Goal: Communication & Community: Answer question/provide support

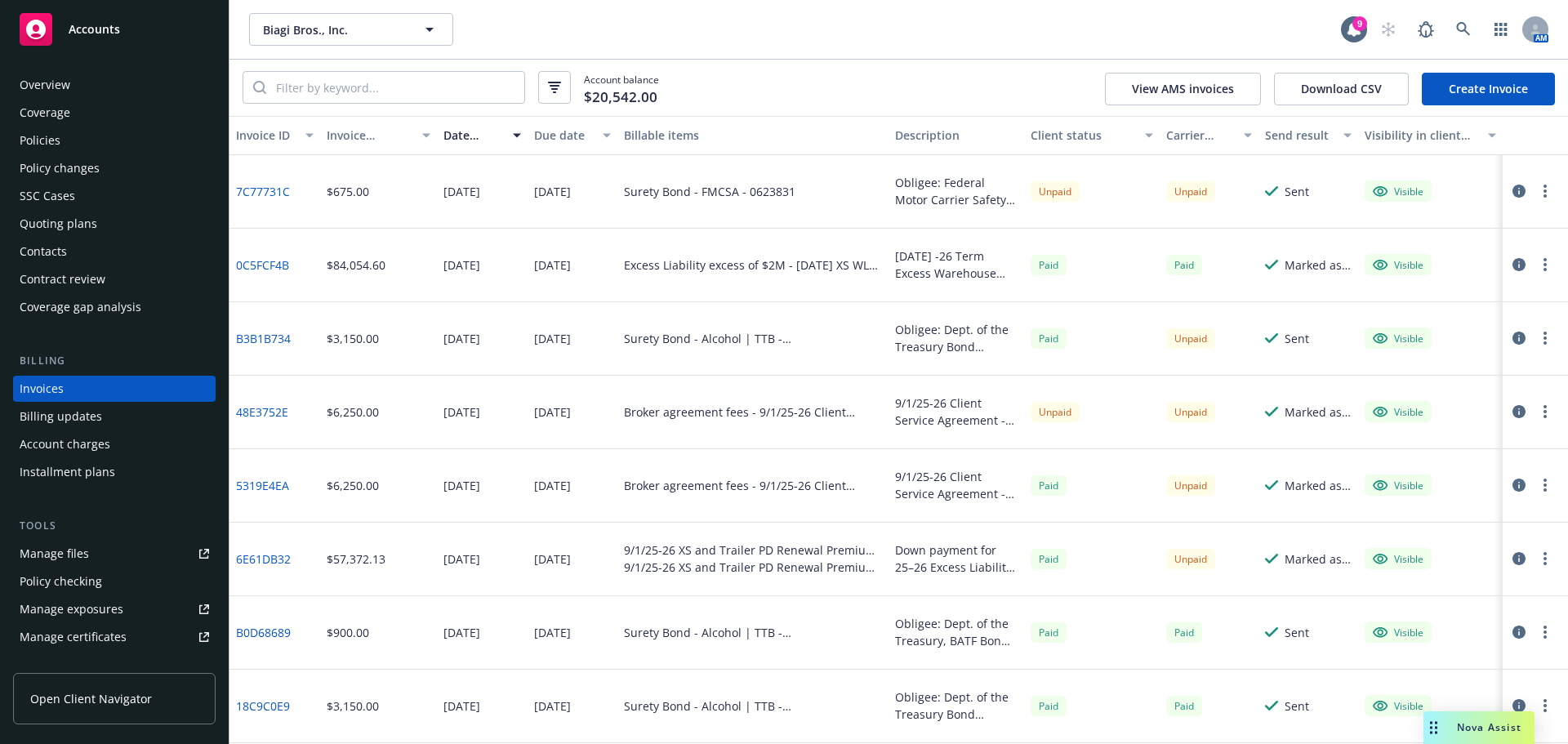
scroll to position [81, 0]
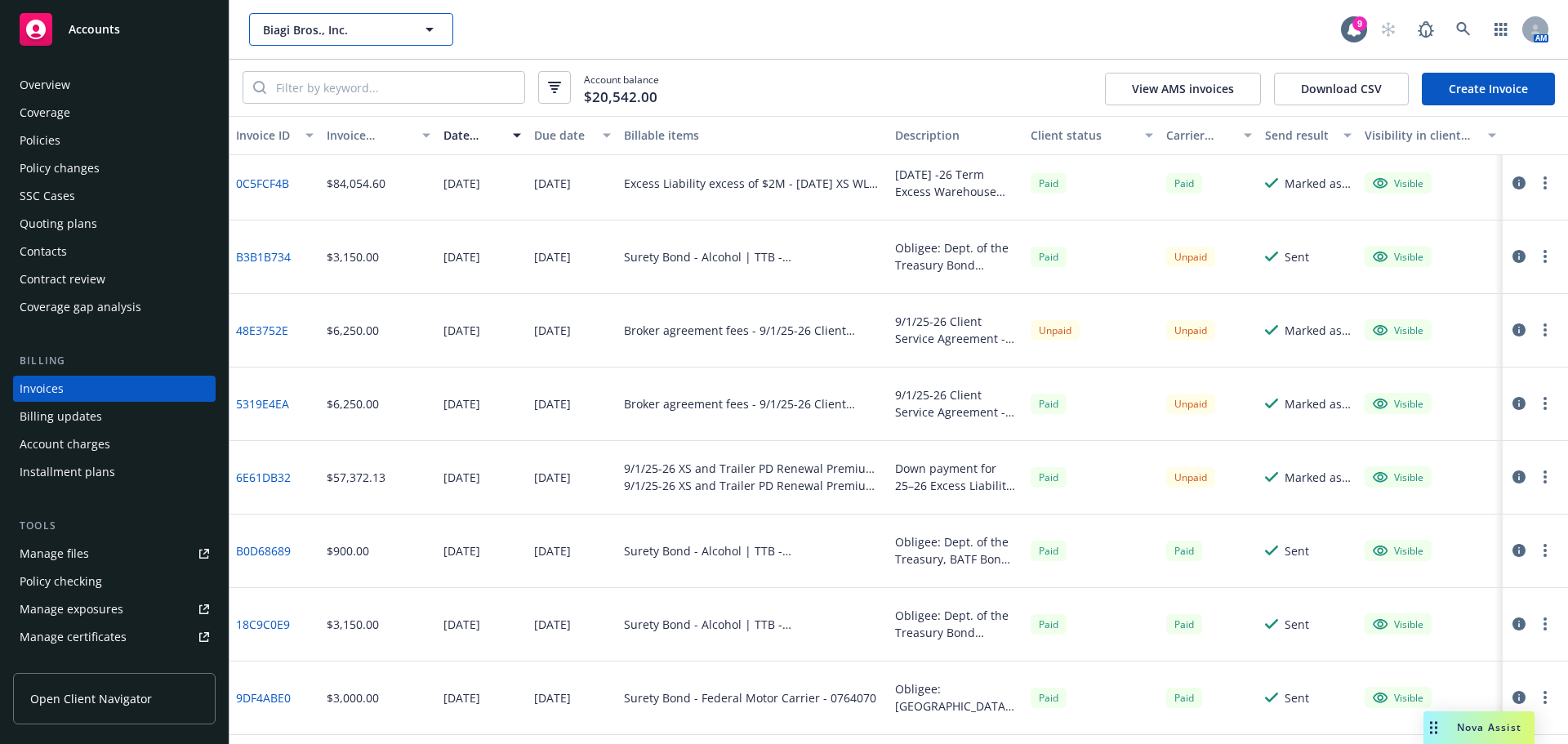
click at [357, 32] on span "Biagi Bros., Inc." at bounding box center [333, 29] width 141 height 17
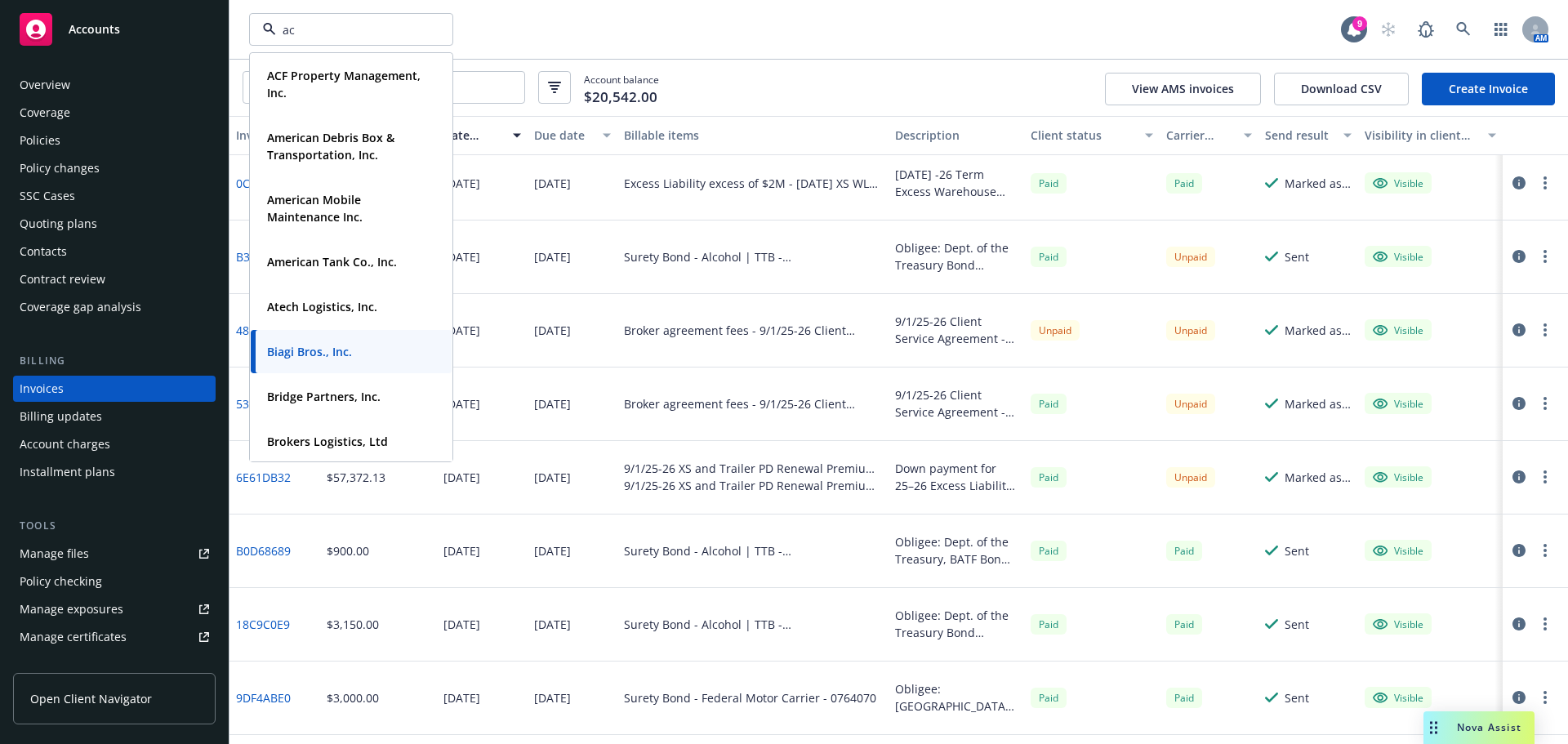
type input "acf"
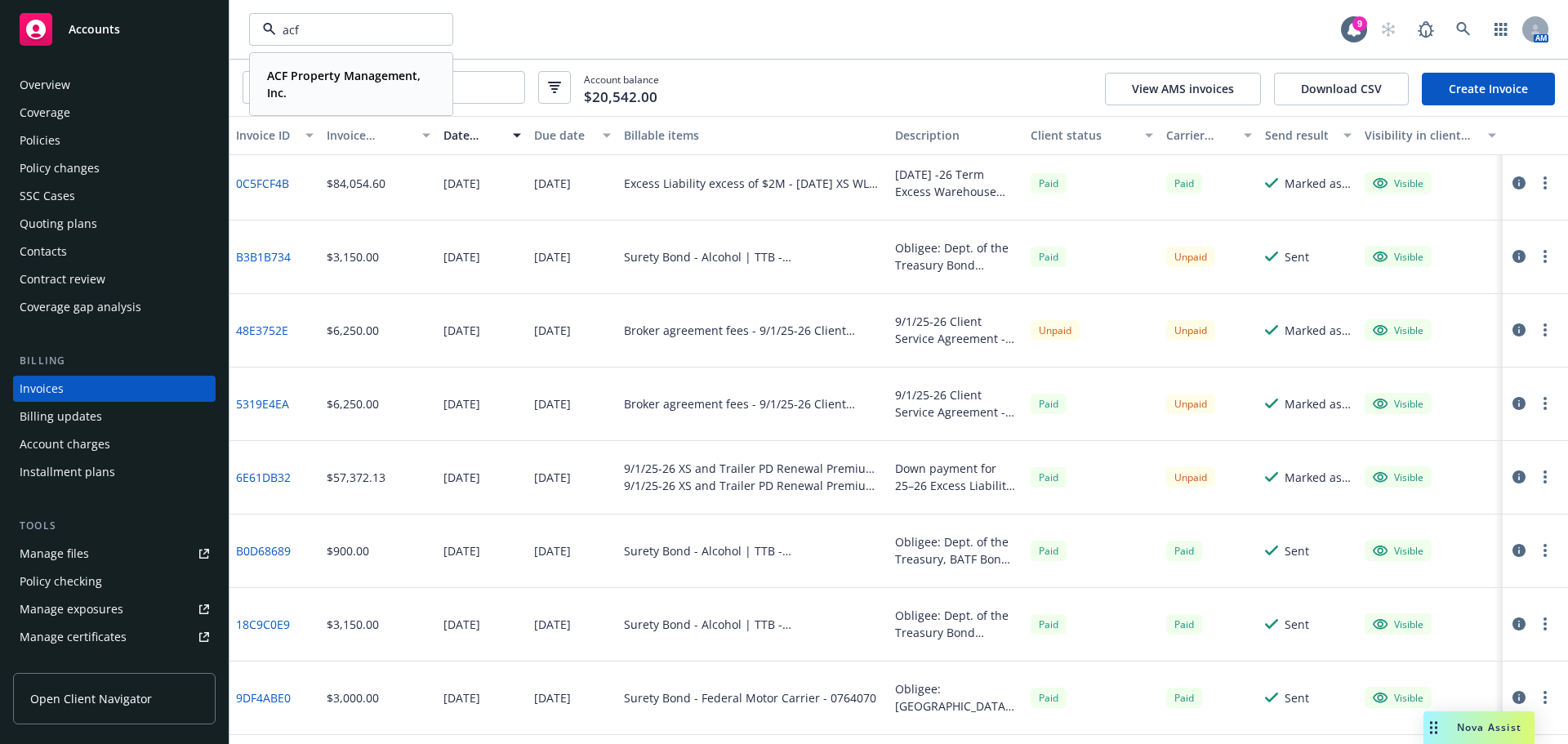
click at [286, 87] on span "ACF Property Management, Inc." at bounding box center [349, 84] width 165 height 34
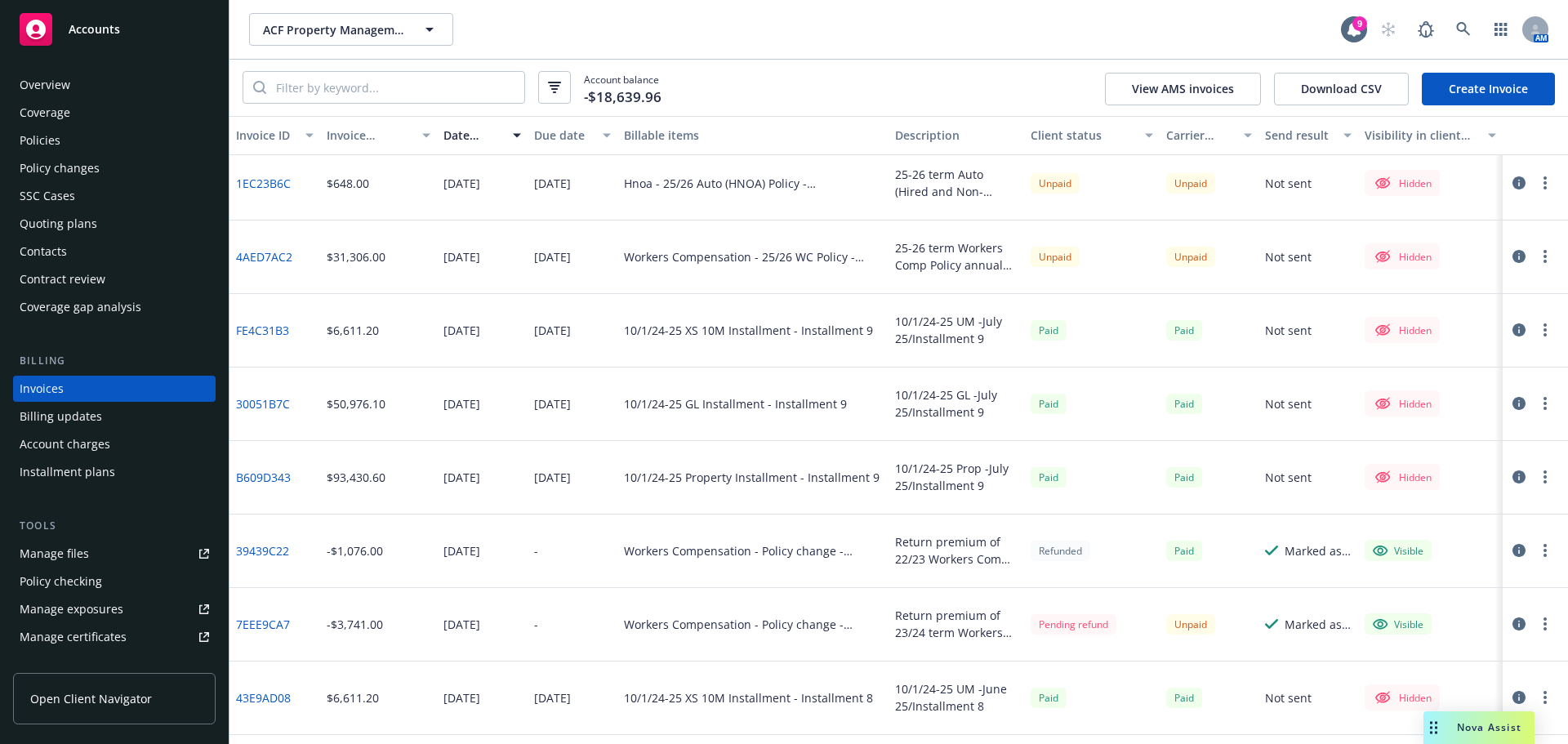
click at [57, 145] on div "Policies" at bounding box center [40, 141] width 41 height 26
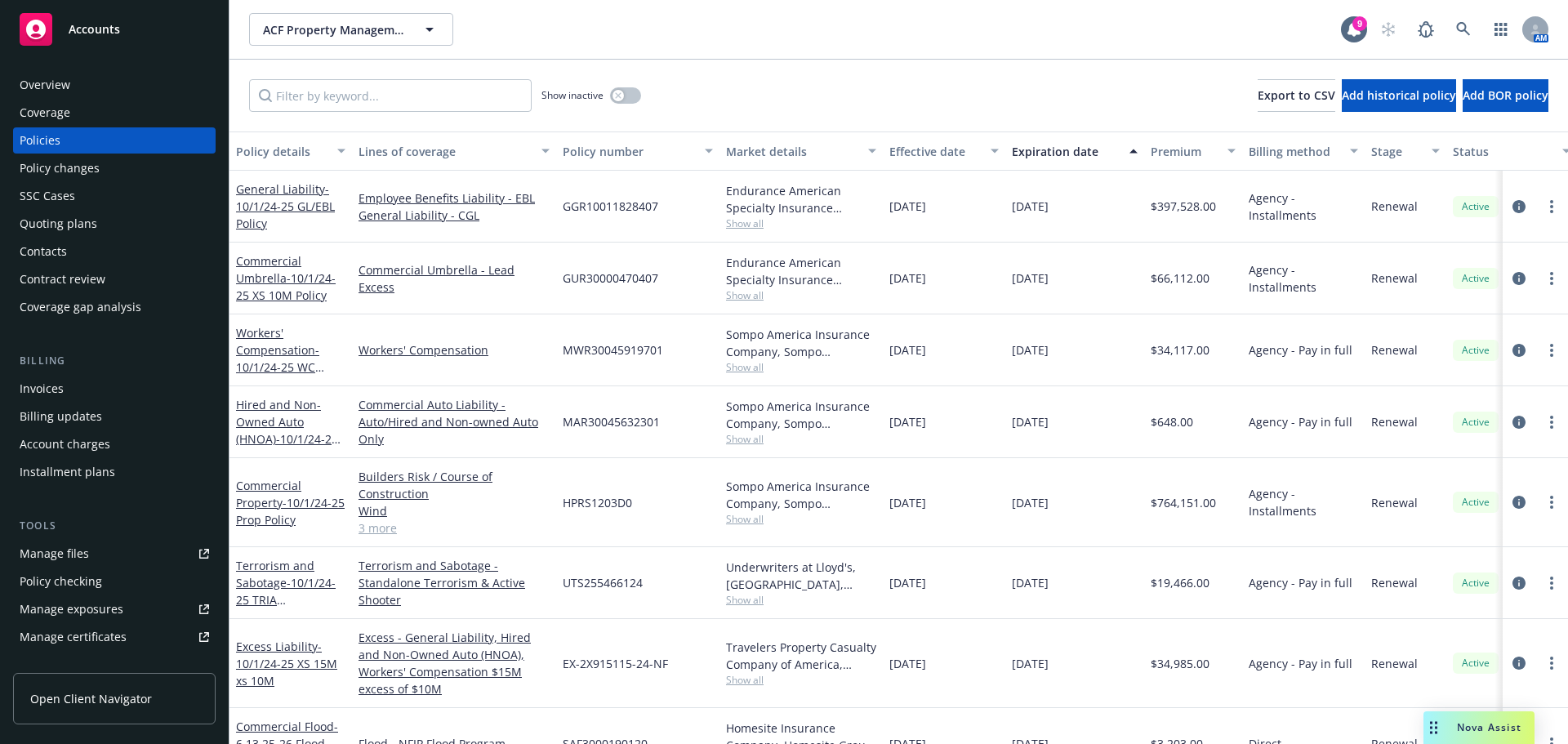
click at [353, 119] on div "Show inactive Export to CSV Add historical policy Add BOR policy" at bounding box center [899, 95] width 1338 height 72
click at [915, 152] on div "Effective date" at bounding box center [935, 151] width 92 height 17
click at [916, 153] on div "Effective date" at bounding box center [935, 151] width 92 height 17
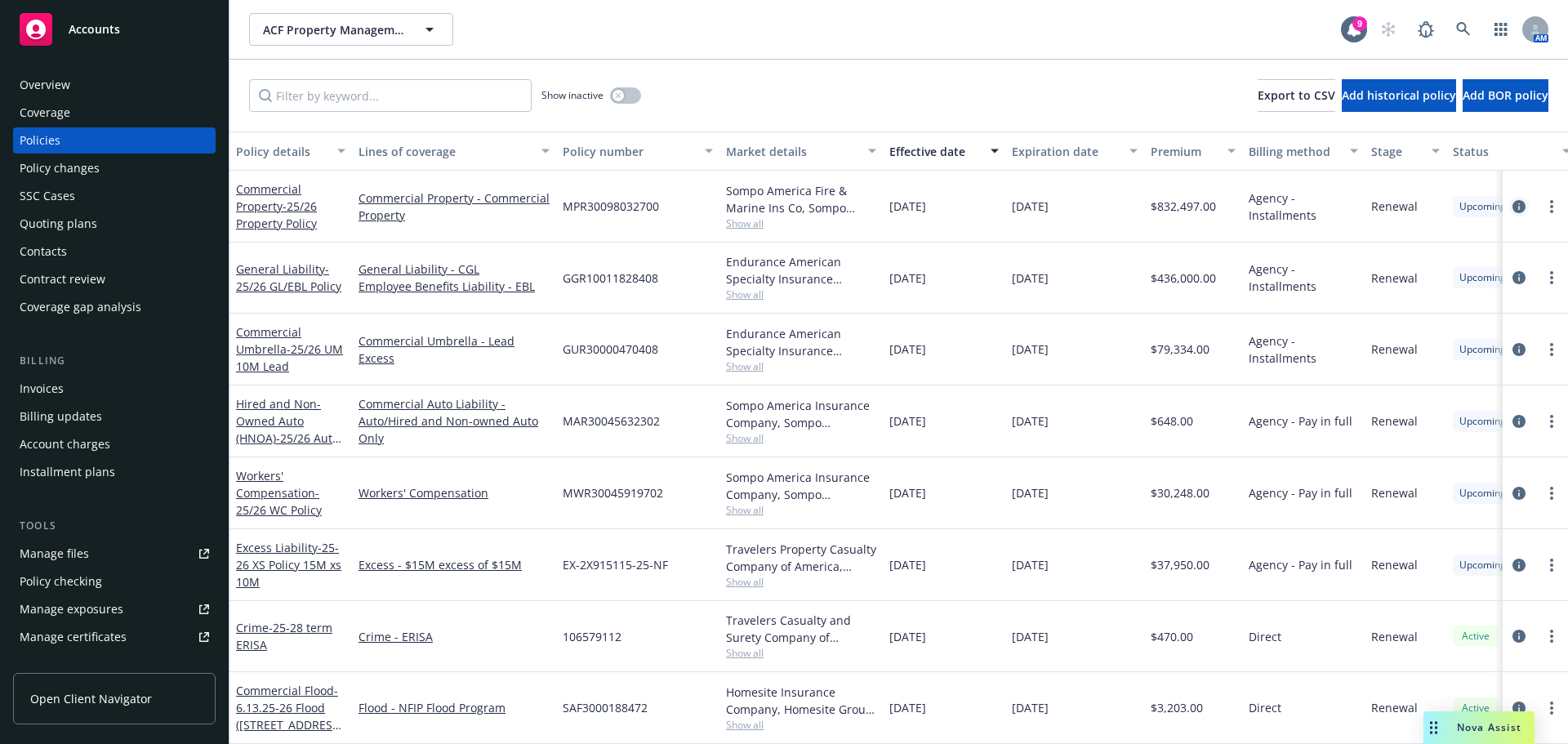
click at [1508, 213] on link "circleInformation" at bounding box center [1518, 206] width 20 height 20
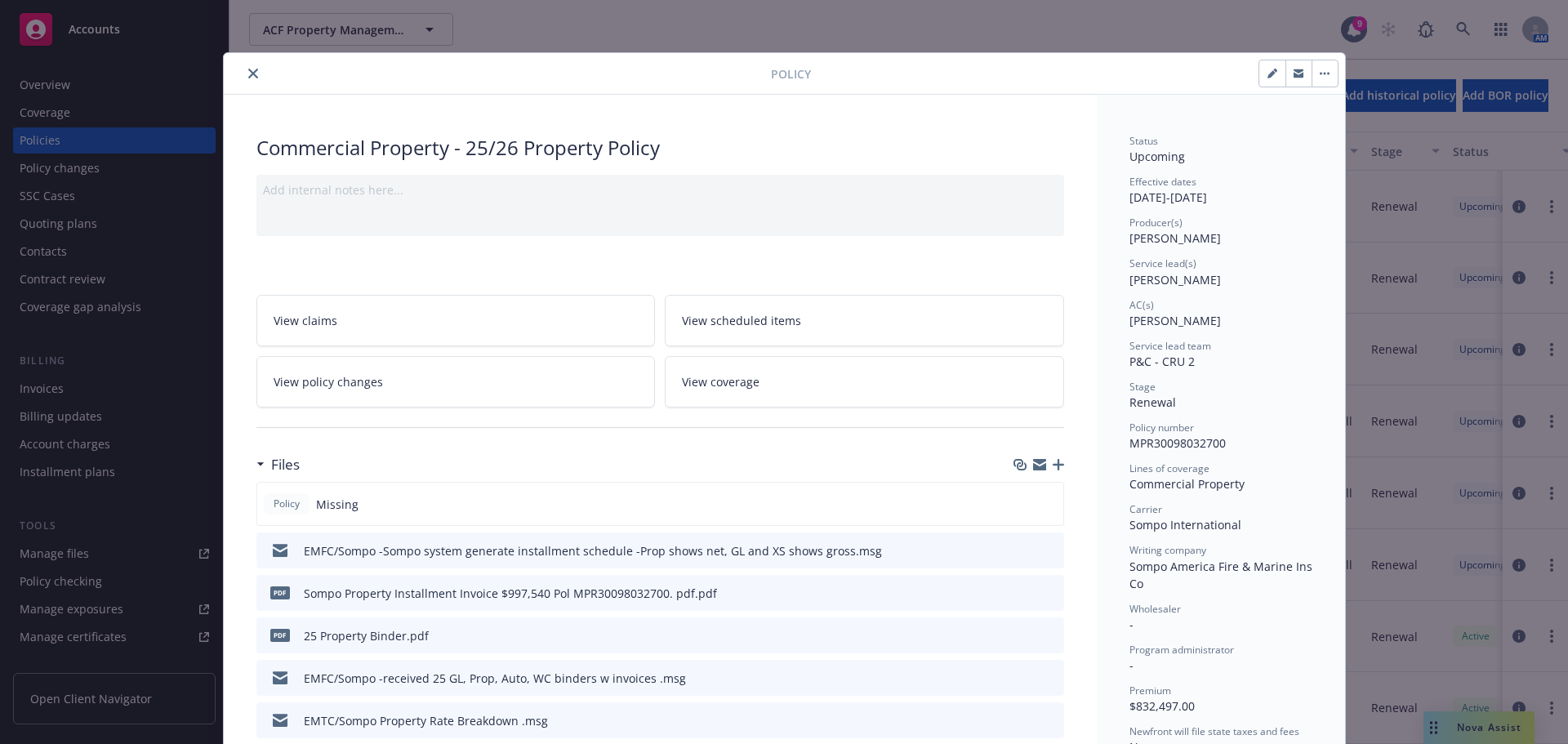
click at [1046, 636] on icon "preview file" at bounding box center [1048, 634] width 15 height 11
click at [249, 77] on icon "close" at bounding box center [253, 74] width 9 height 9
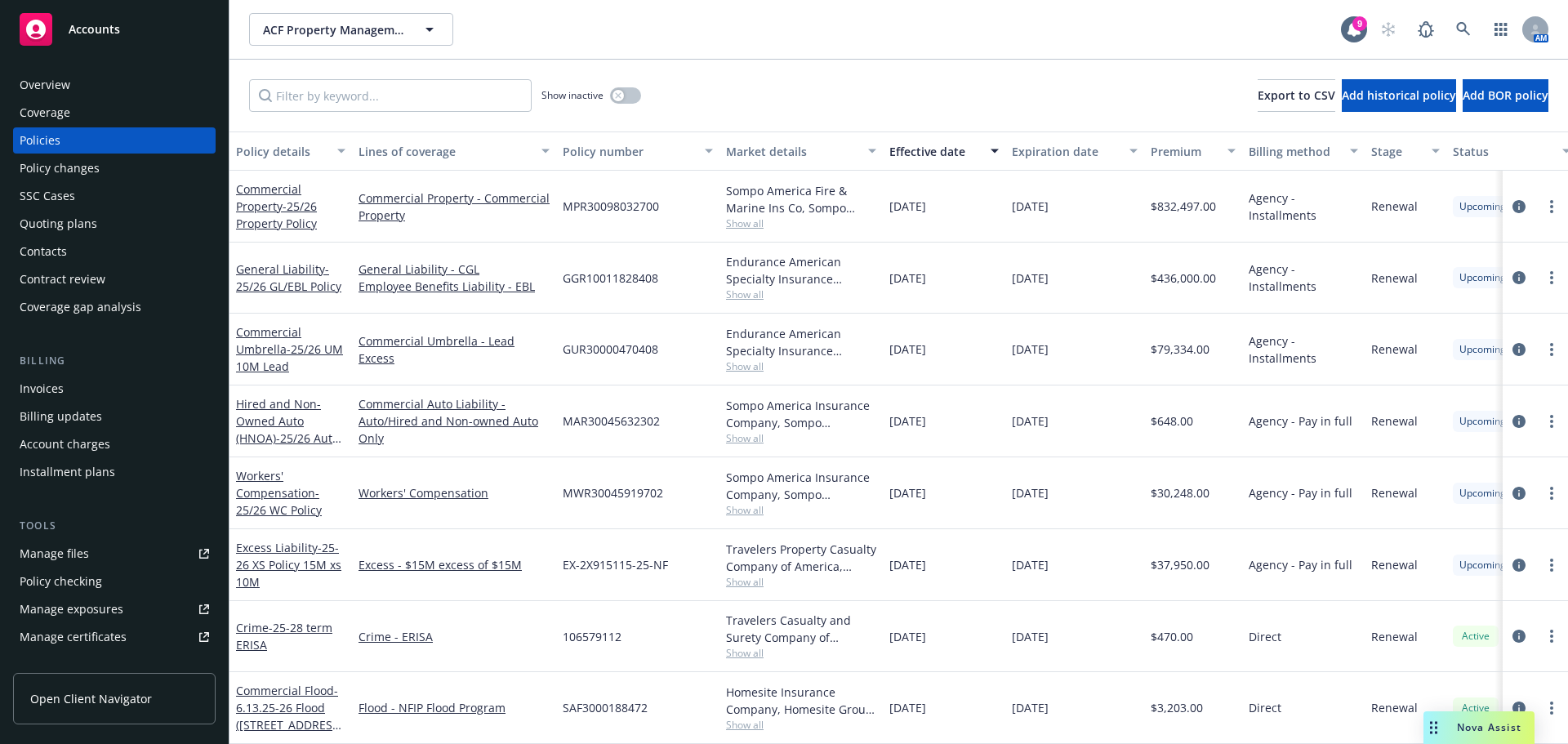
click at [41, 218] on div "Quoting plans" at bounding box center [59, 224] width 78 height 26
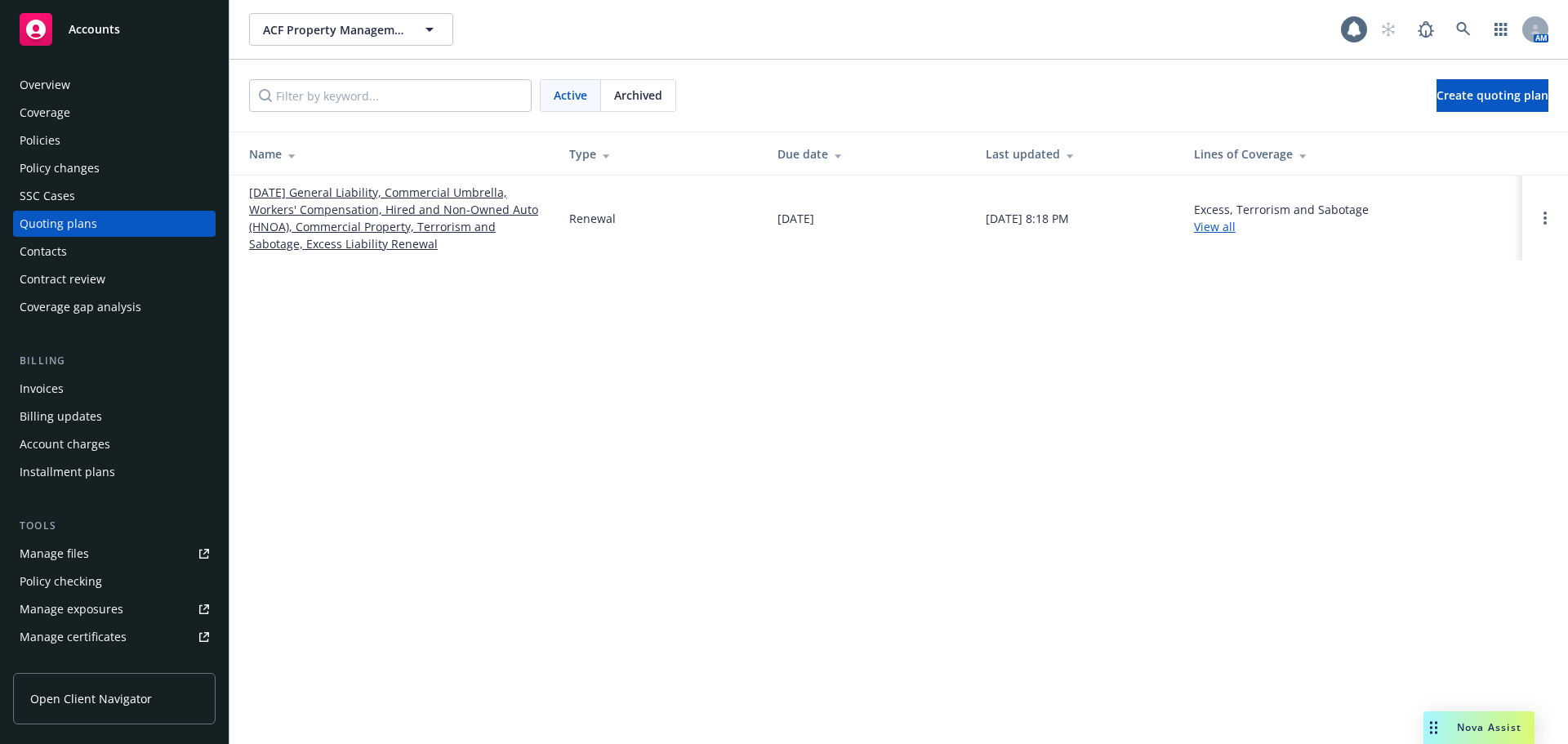
click at [359, 213] on link "10/01/25 General Liability, Commercial Umbrella, Workers' Compensation, Hired a…" at bounding box center [395, 217] width 294 height 69
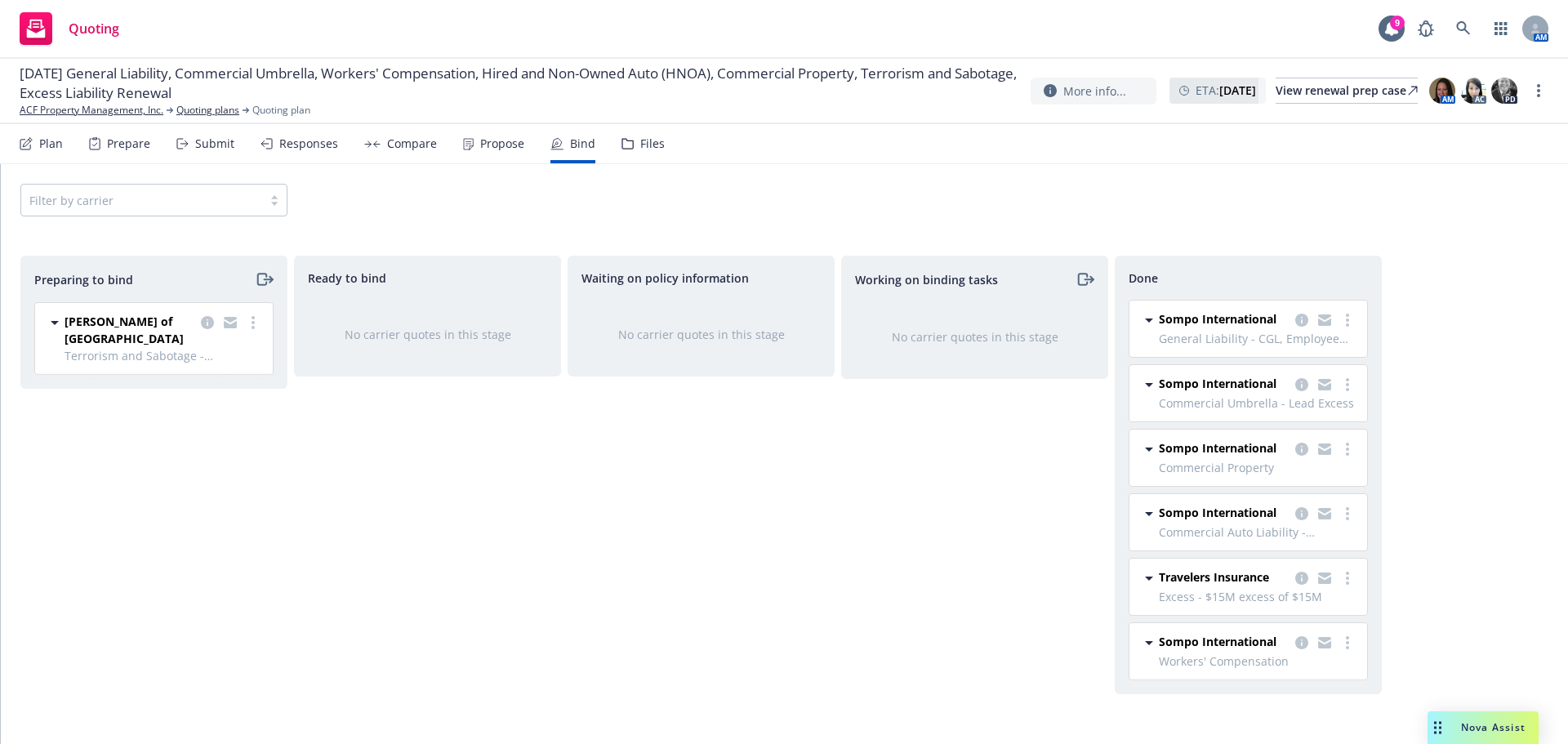
click at [1451, 721] on div "Nova Assist" at bounding box center [1493, 727] width 91 height 14
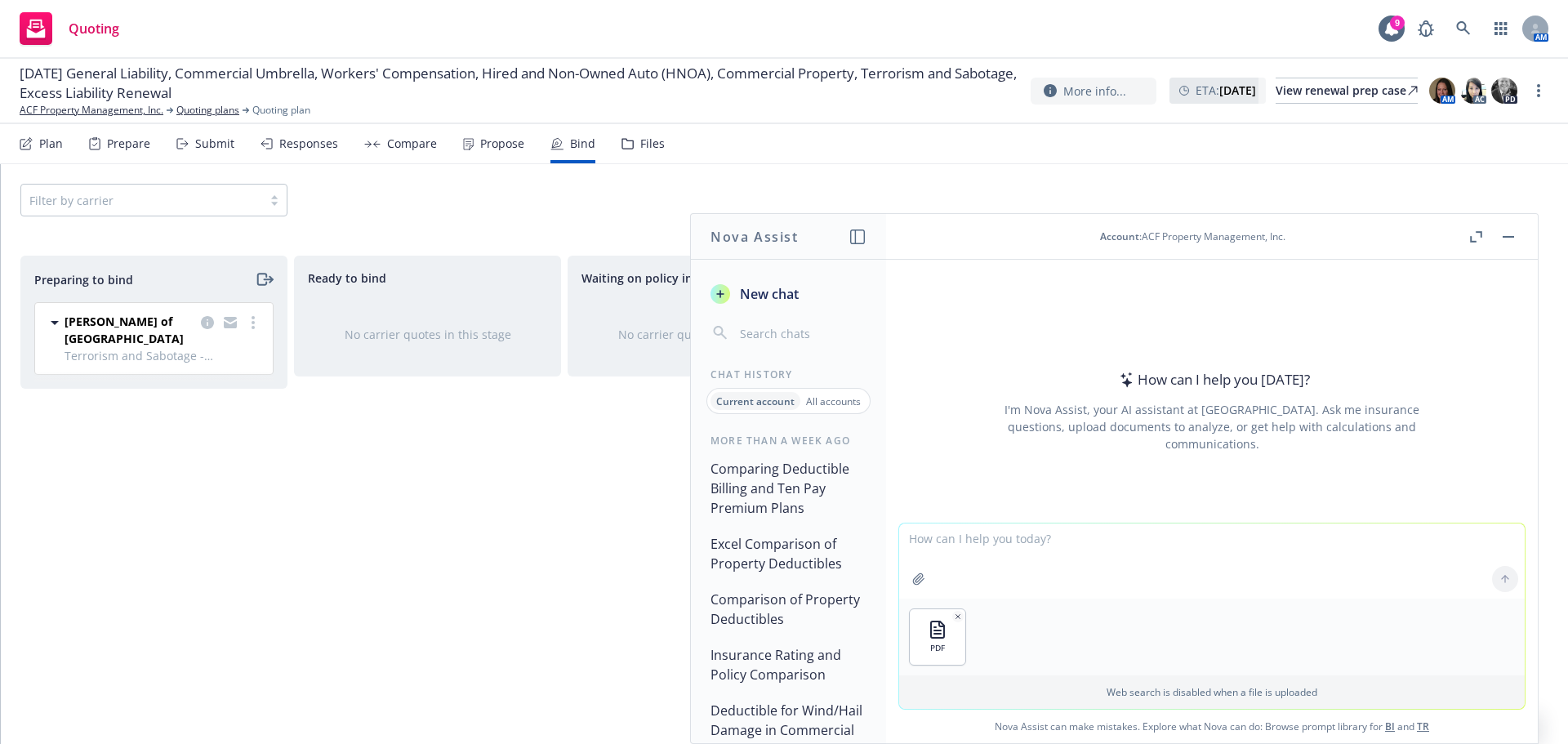
click at [924, 546] on textarea at bounding box center [1212, 561] width 626 height 75
click at [1382, 530] on textarea "what is property deducible for Wind/Hail, Named Storm, Non-Named Storm for loca" at bounding box center [1212, 560] width 626 height 77
click at [1453, 541] on textarea "what is property deducible for Wind/Hail, Named Storm, Non-Named Storm for loca…" at bounding box center [1212, 560] width 626 height 77
click at [1489, 534] on textarea "what is property deducible for Wind/Hail, Named Storm, Non-Named Storm for loca…" at bounding box center [1212, 560] width 626 height 77
type textarea "what is property deducible for Wind/Hail, Named Storm, Non-Named Storm for loca…"
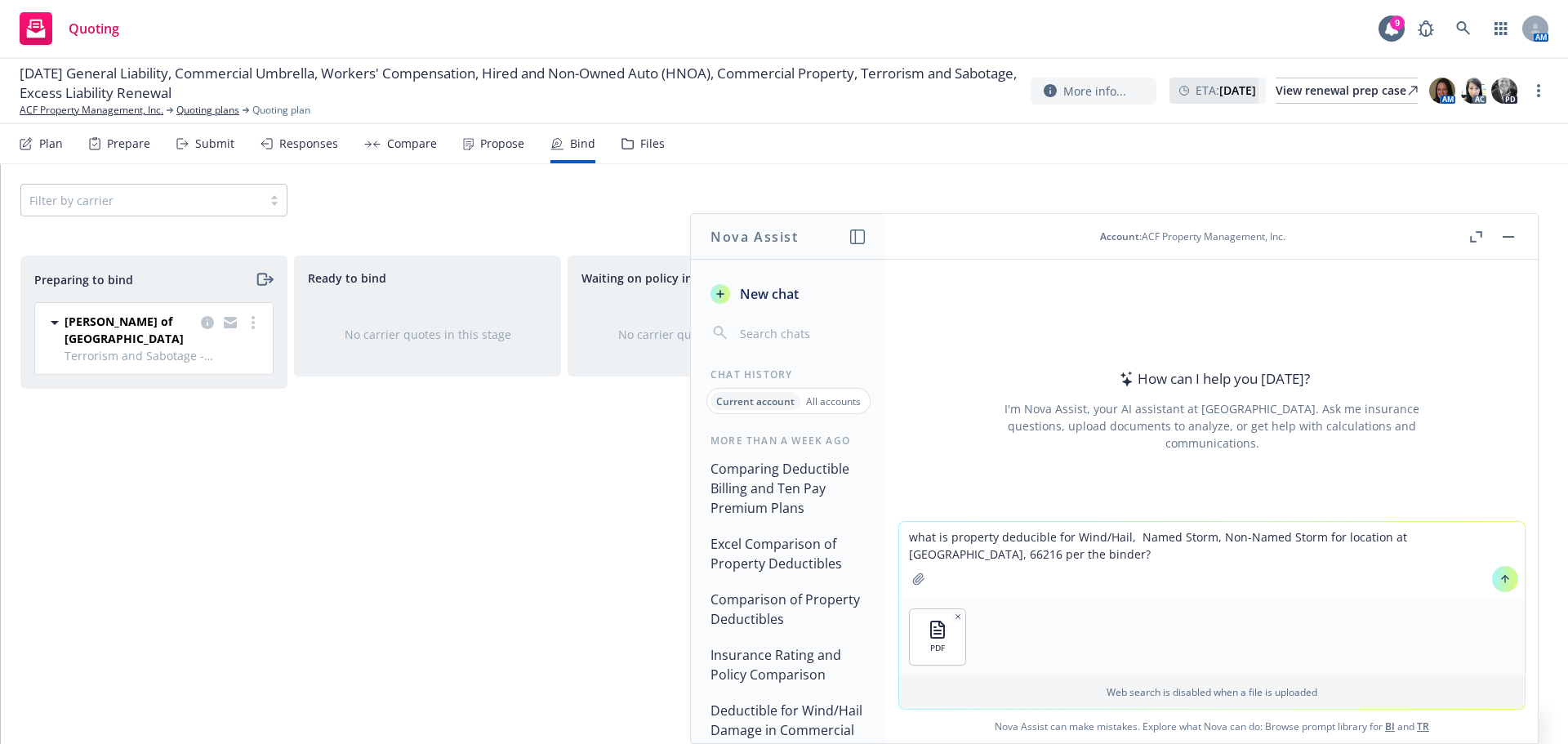
click at [1499, 581] on icon at bounding box center [1505, 579] width 11 height 11
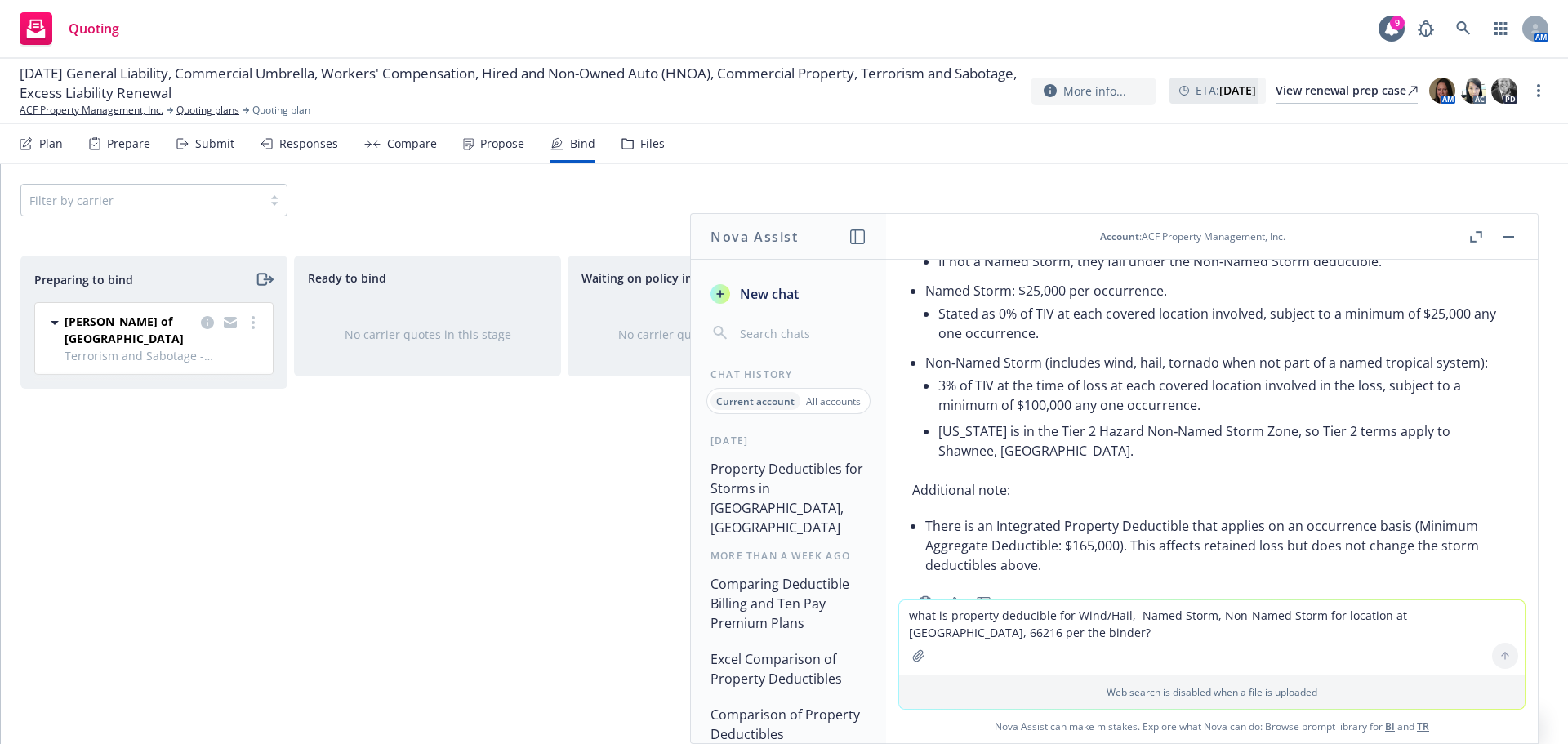
scroll to position [135, 0]
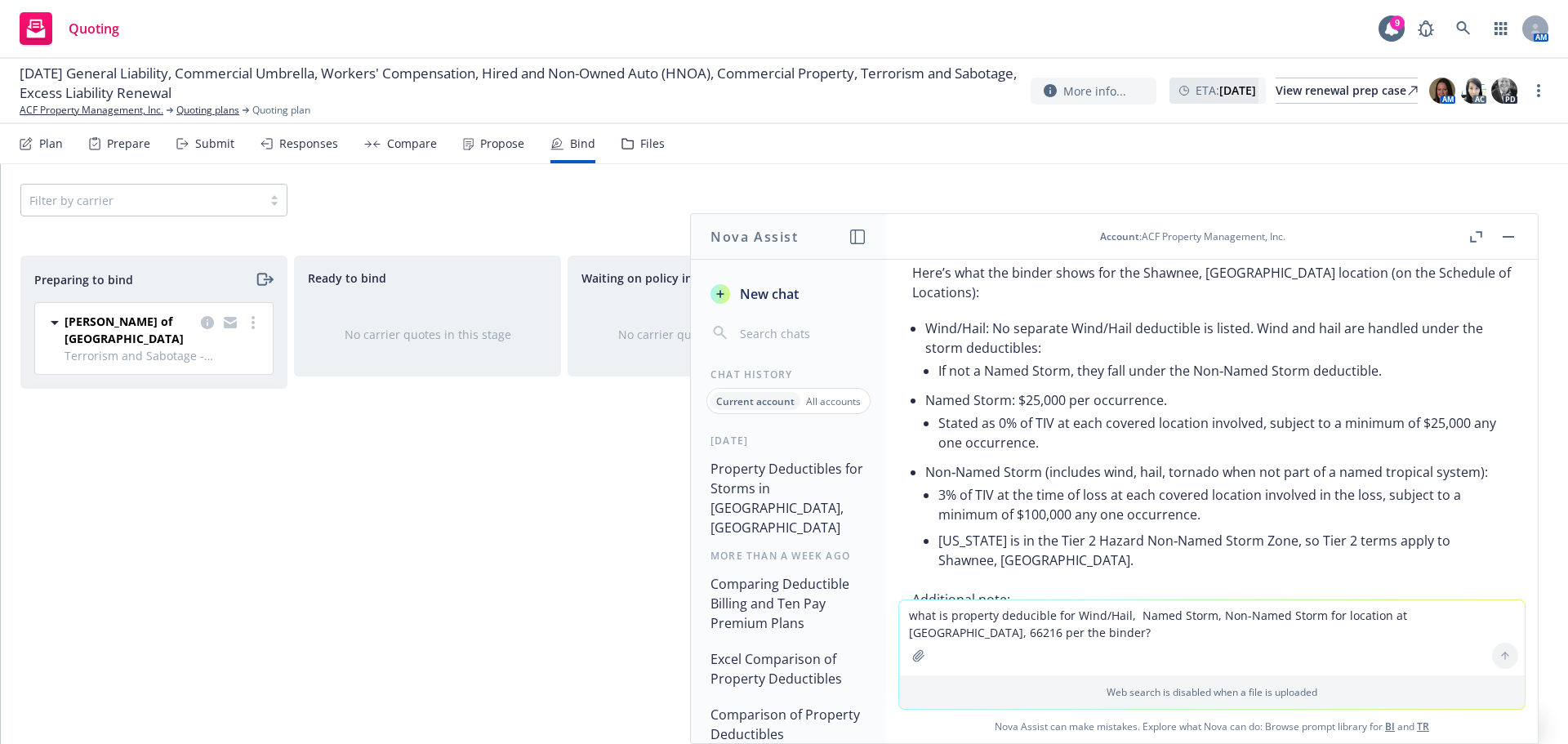
click at [923, 624] on textarea "what is property deducible for Wind/Hail, Named Storm, Non-Named Storm for loca…" at bounding box center [1212, 637] width 626 height 75
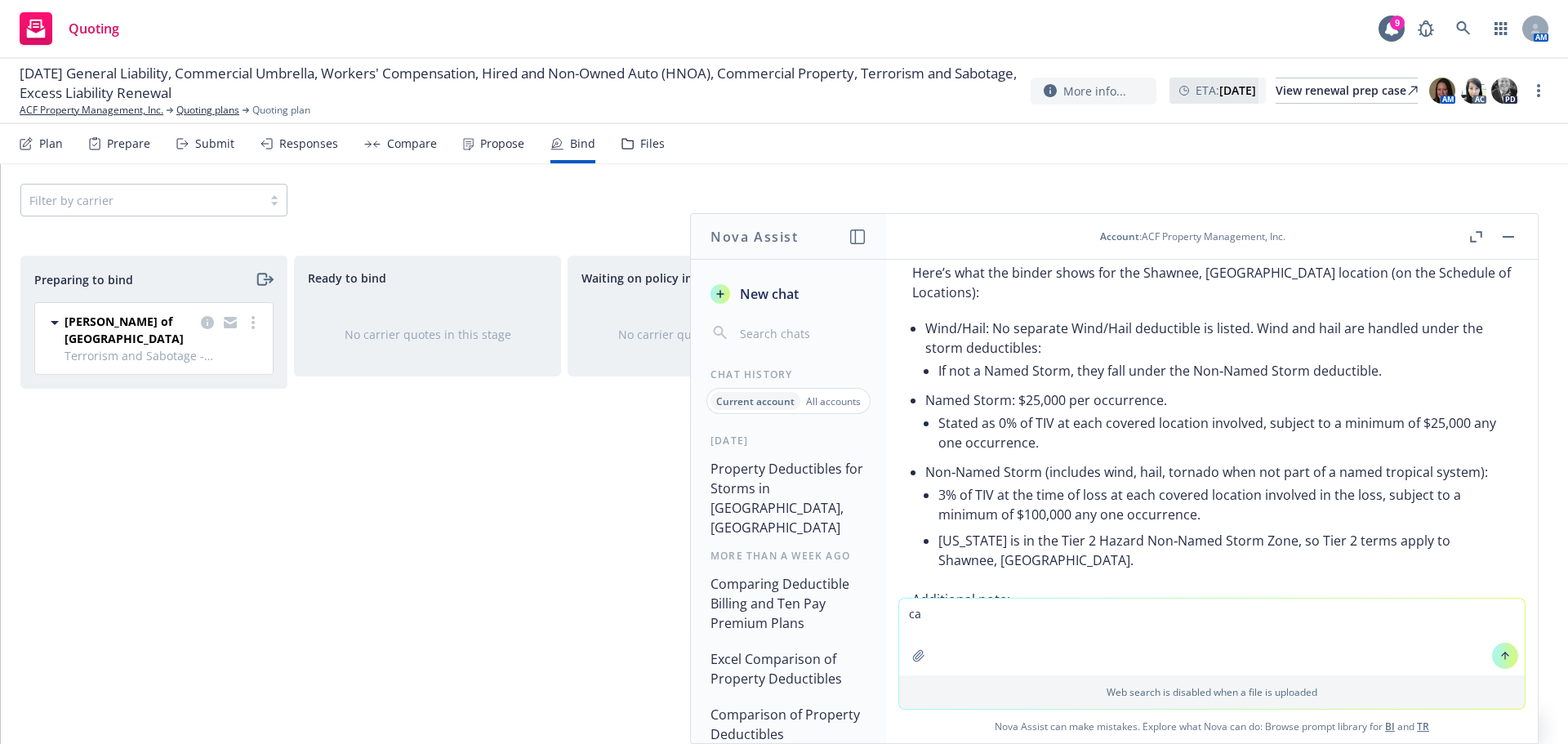
type textarea "c"
type textarea "please recheck if the wind/hail falls under name storm?"
click at [1499, 582] on icon at bounding box center [1505, 579] width 11 height 11
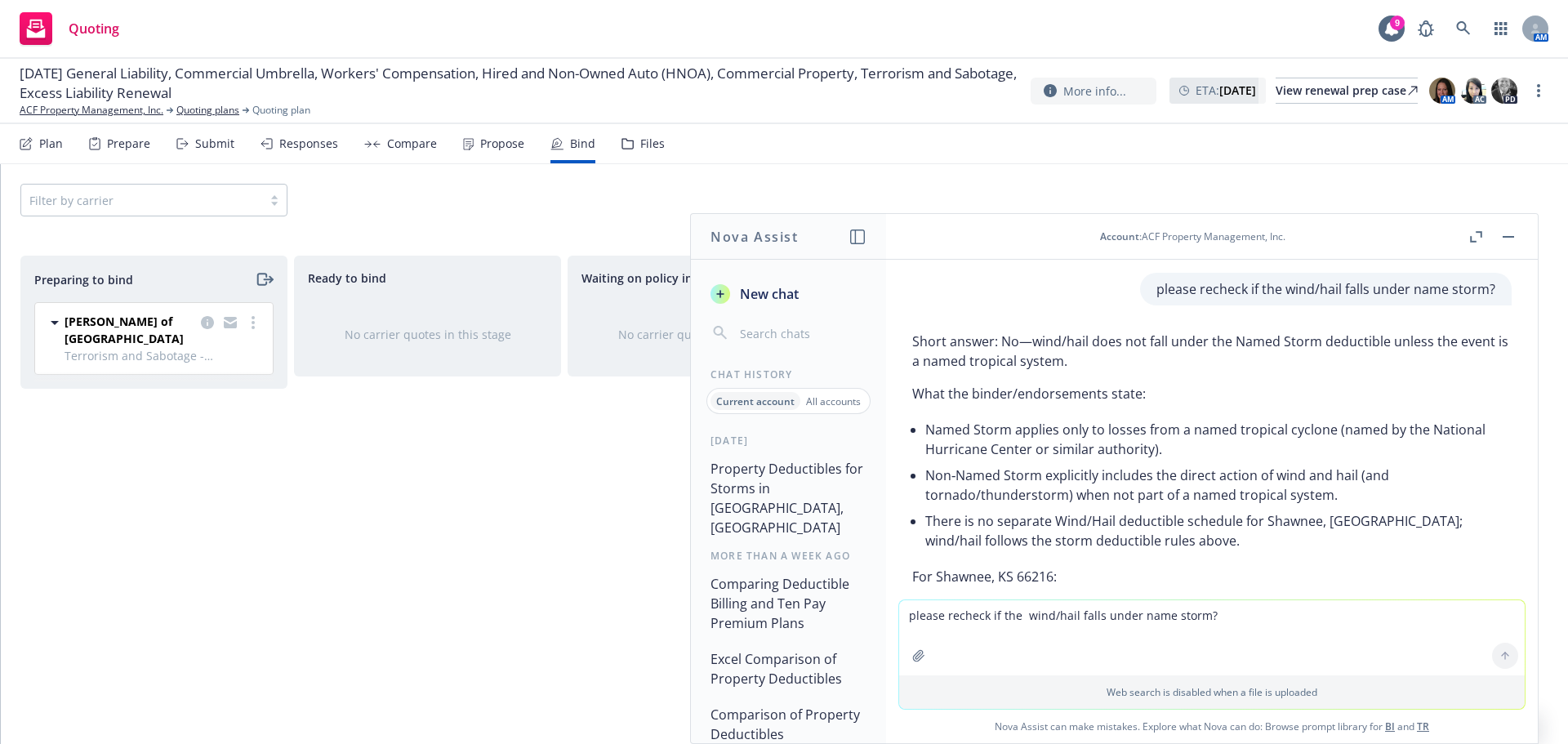
scroll to position [833, 0]
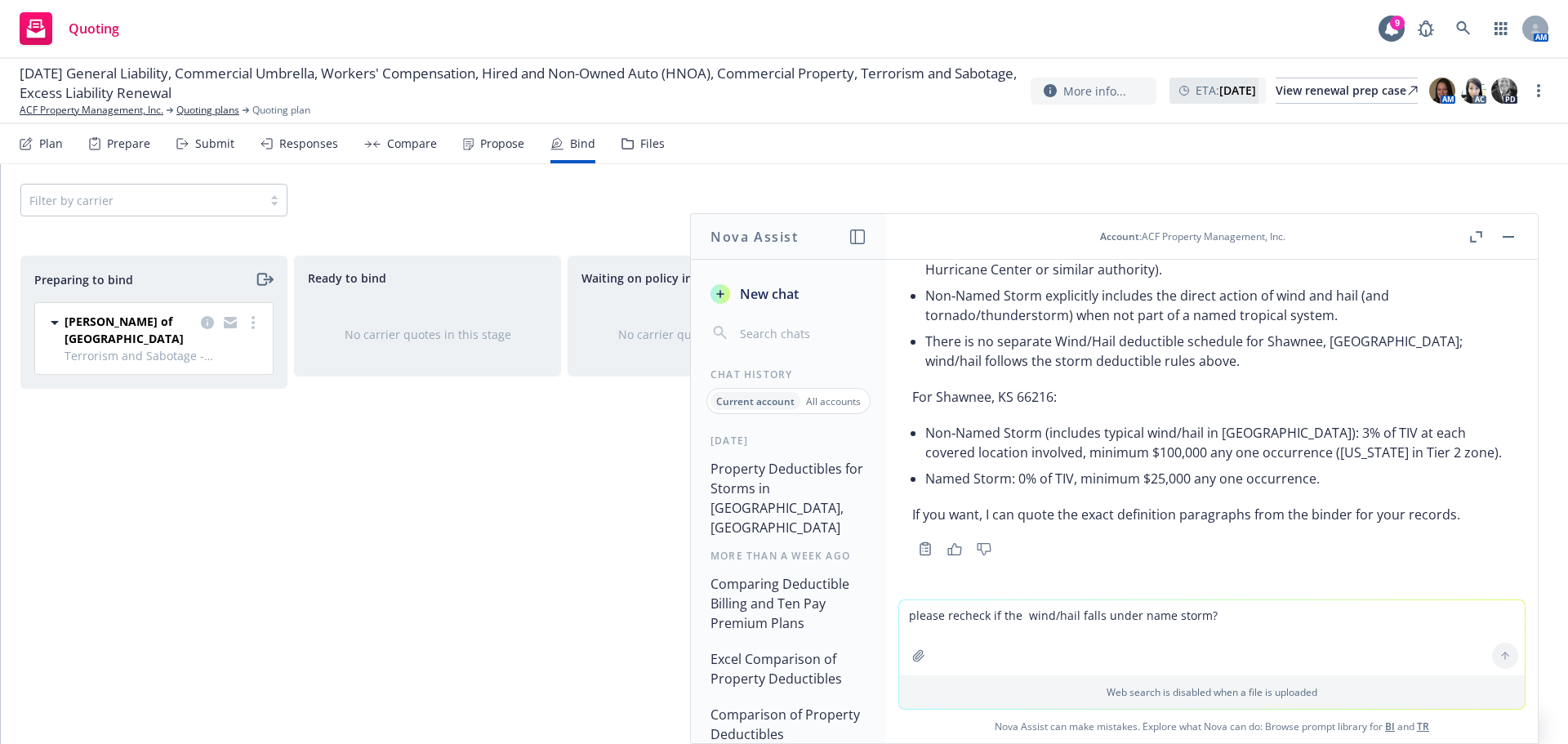
click at [981, 631] on textarea "please recheck if the wind/hail falls under name storm?" at bounding box center [1212, 637] width 626 height 75
type textarea "s"
click at [1230, 621] on textarea "just want to clarify what deducible amount applies t" at bounding box center [1212, 636] width 626 height 77
drag, startPoint x: 1004, startPoint y: 619, endPoint x: 871, endPoint y: 619, distance: 133.0
click at [885, 619] on div "Nova Assist New chat Chat History Current account All accounts Today Property D…" at bounding box center [1211, 478] width 653 height 531
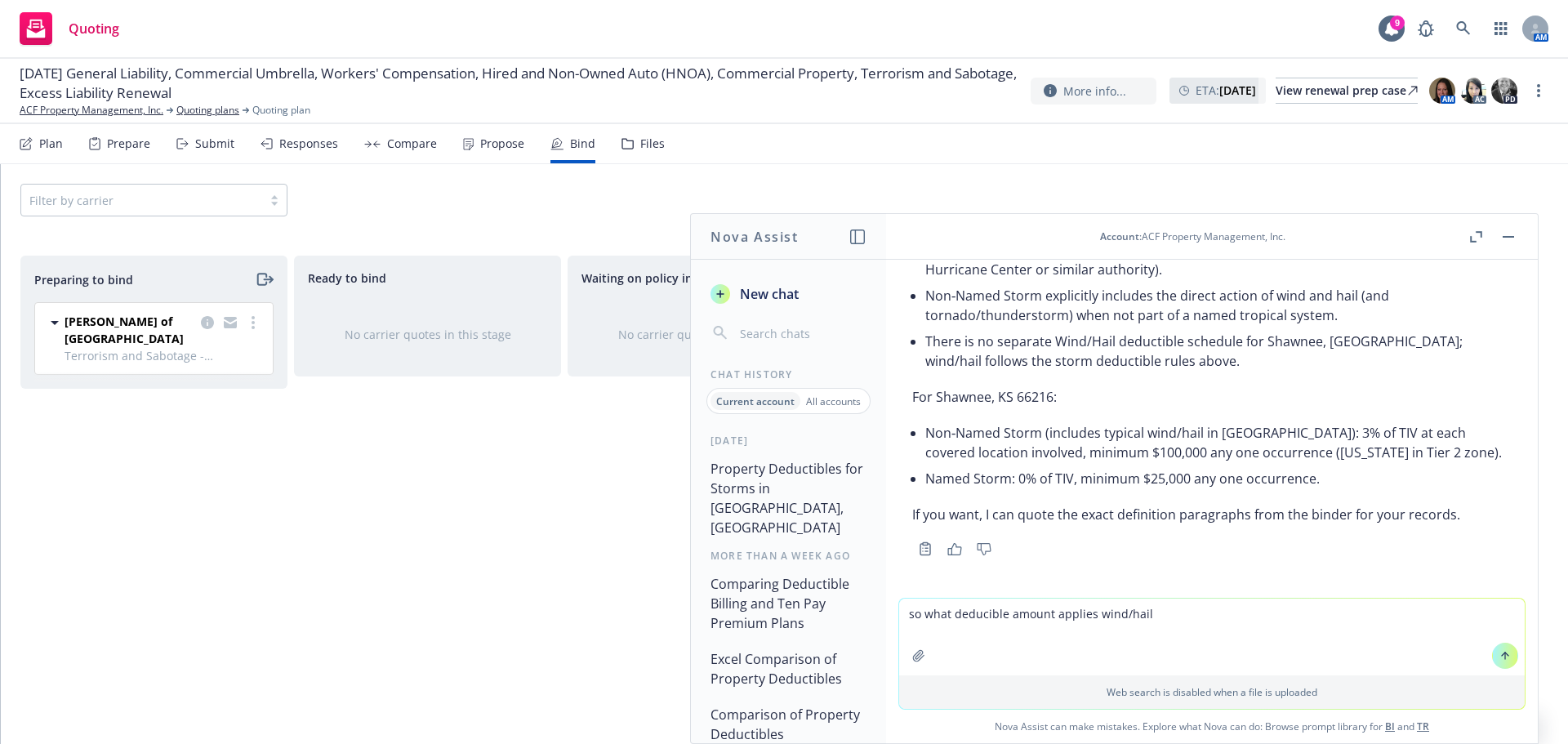
click at [1166, 609] on textarea "so what deducible amount applies wind/hail" at bounding box center [1212, 636] width 626 height 77
type textarea "so what deducible amount applies wind/hail?"
click at [1499, 655] on icon at bounding box center [1505, 656] width 11 height 11
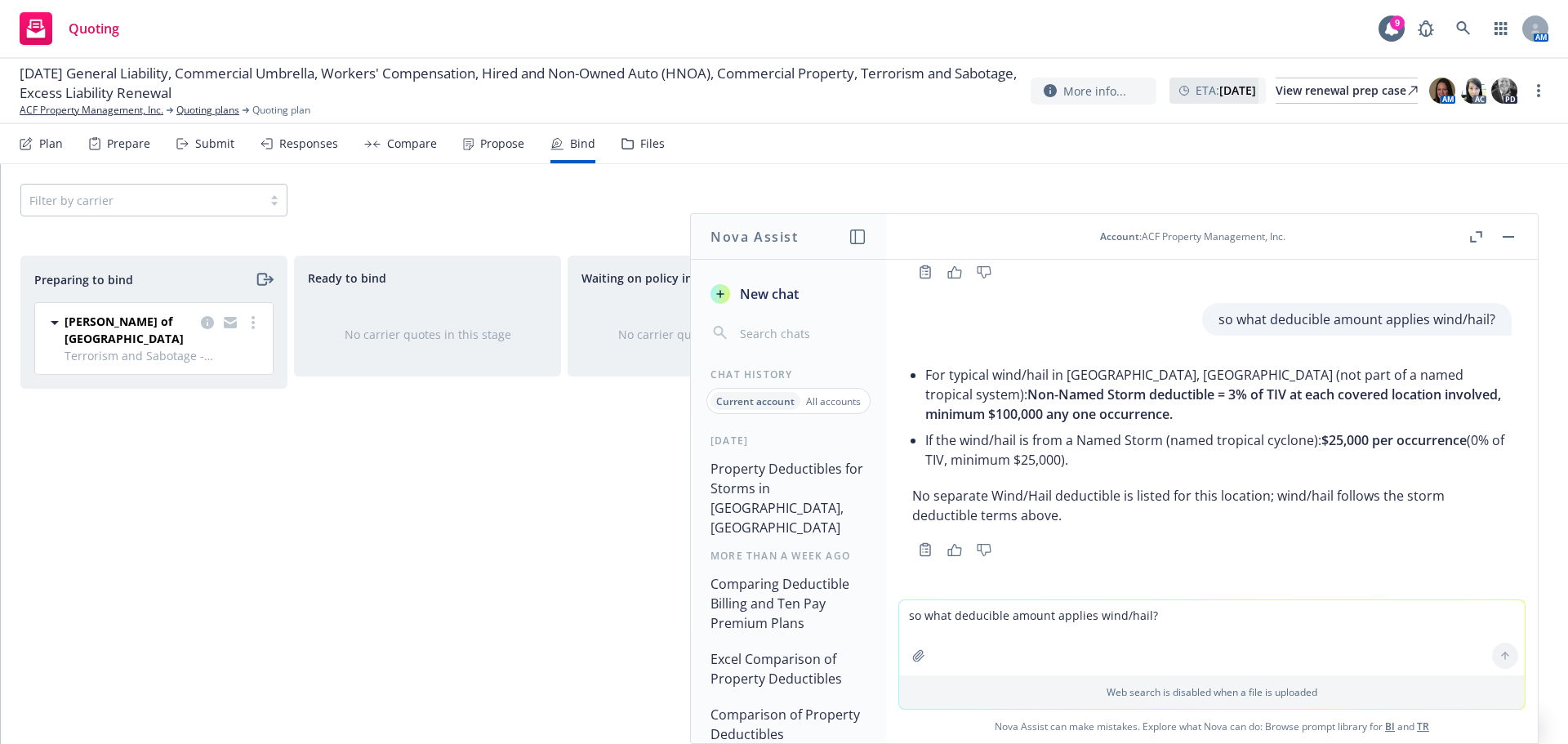
scroll to position [1111, 0]
drag, startPoint x: 962, startPoint y: 627, endPoint x: 957, endPoint y: 610, distance: 17.7
click at [962, 627] on textarea "so what deducible amount applies wind/hail?" at bounding box center [1212, 637] width 626 height 75
click at [1177, 618] on textarea "is it to say wind/hail falls to non-names storm?" at bounding box center [1212, 636] width 626 height 77
type textarea "is it to say wind/hail falls to non-names storm? I need enter the wind/hail ded…"
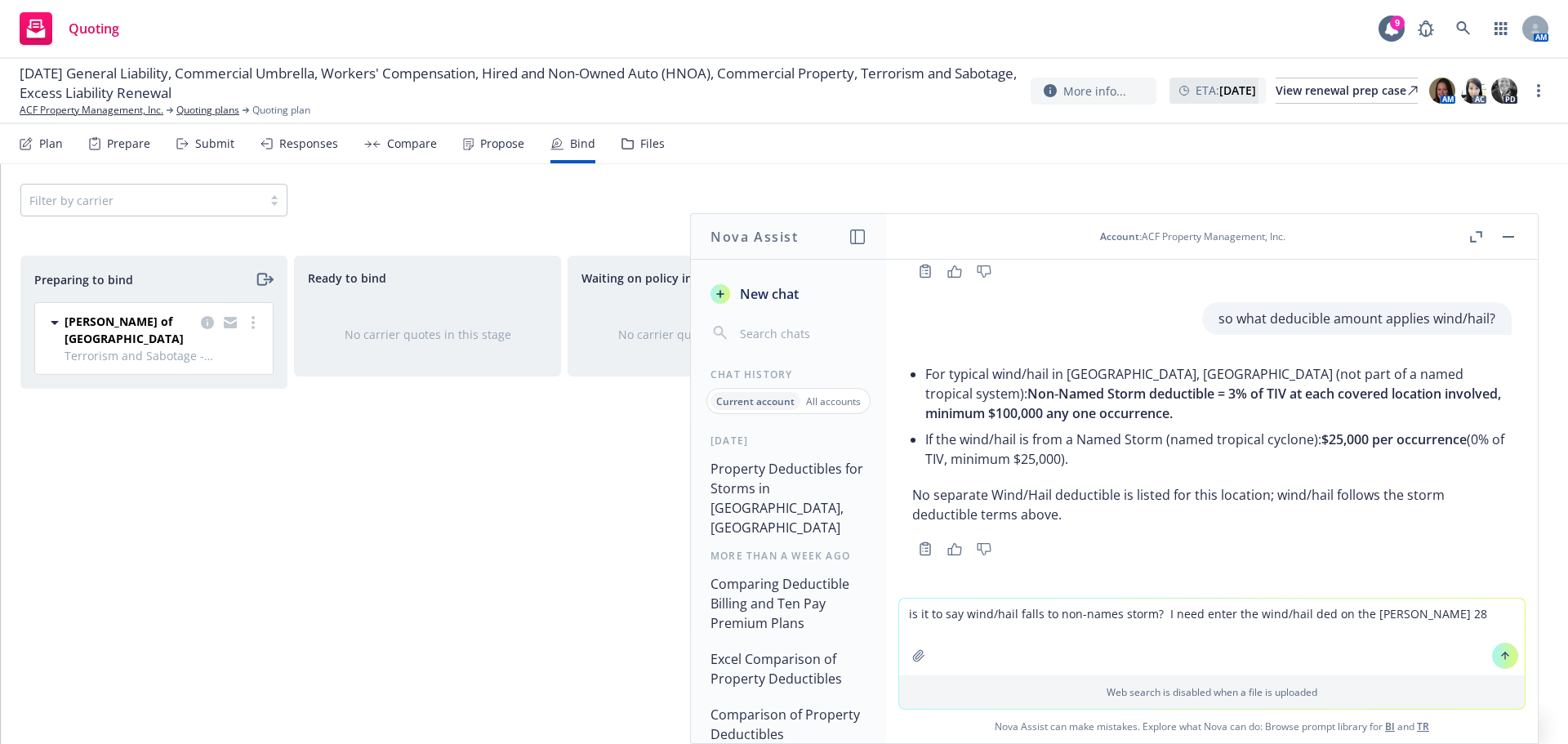
drag, startPoint x: 1393, startPoint y: 639, endPoint x: 1404, endPoint y: 626, distance: 17.0
click at [1396, 637] on textarea "is it to say wind/hail falls to non-names storm? I need enter the wind/hail ded…" at bounding box center [1212, 636] width 626 height 77
click at [1415, 614] on textarea "is it to say wind/hail falls to non-names storm? I need enter the wind/hail ded…" at bounding box center [1212, 636] width 626 height 77
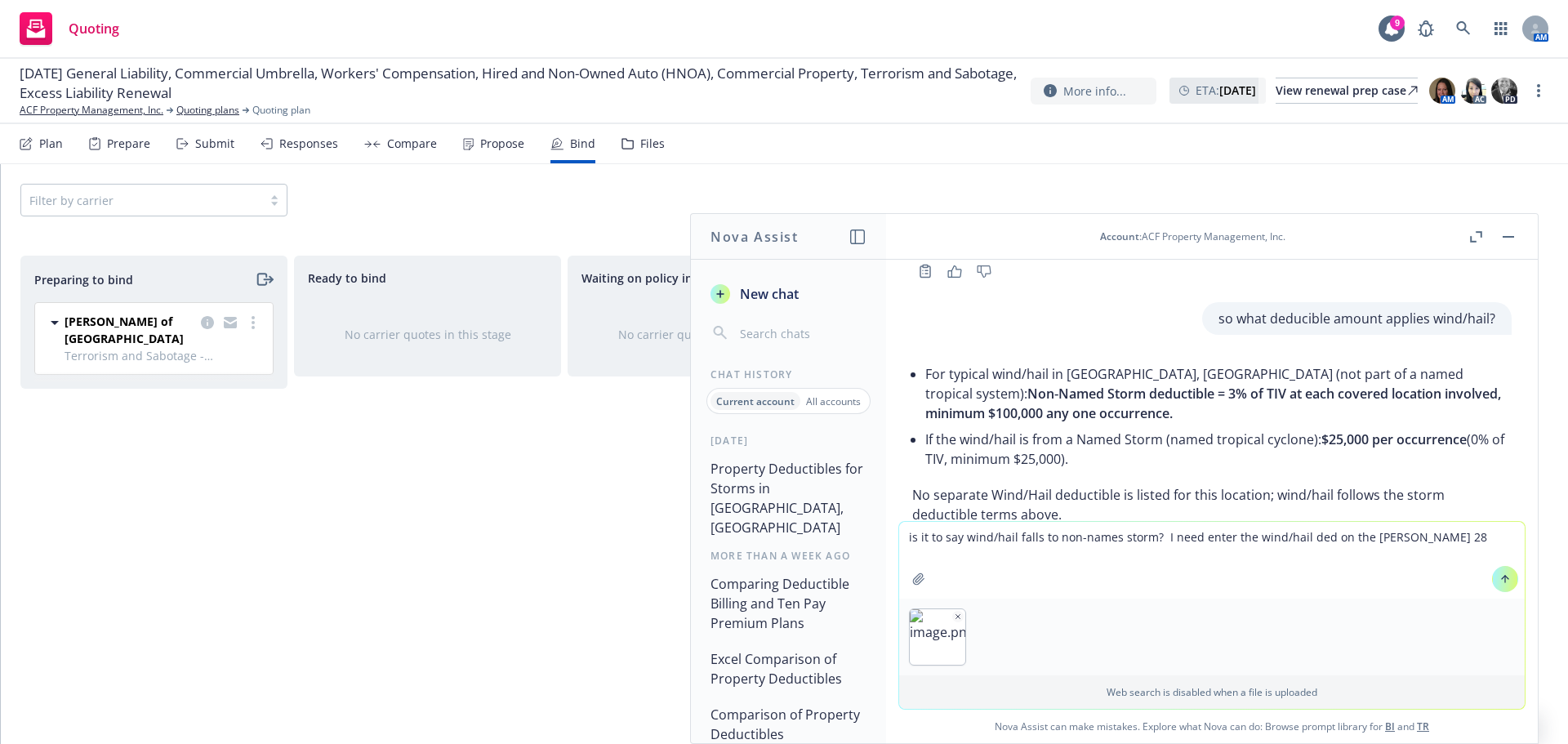
click at [1491, 580] on button at bounding box center [1505, 580] width 26 height 26
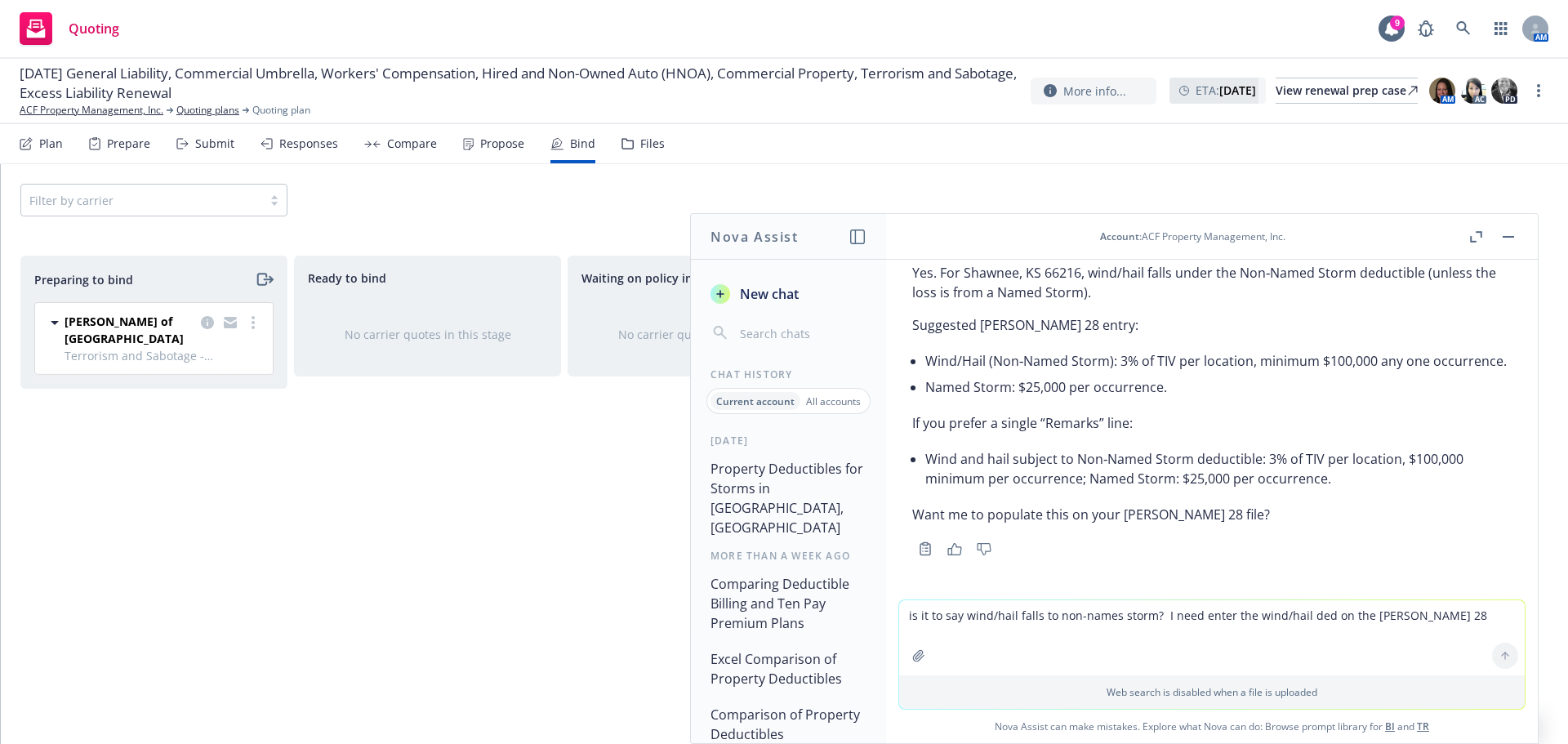
scroll to position [1573, 0]
click at [951, 550] on icon "button" at bounding box center [955, 548] width 15 height 12
click at [939, 630] on textarea "is it to say wind/hail falls to non-names storm? I need enter the wind/hail ded…" at bounding box center [1212, 637] width 626 height 75
paste textarea "p"
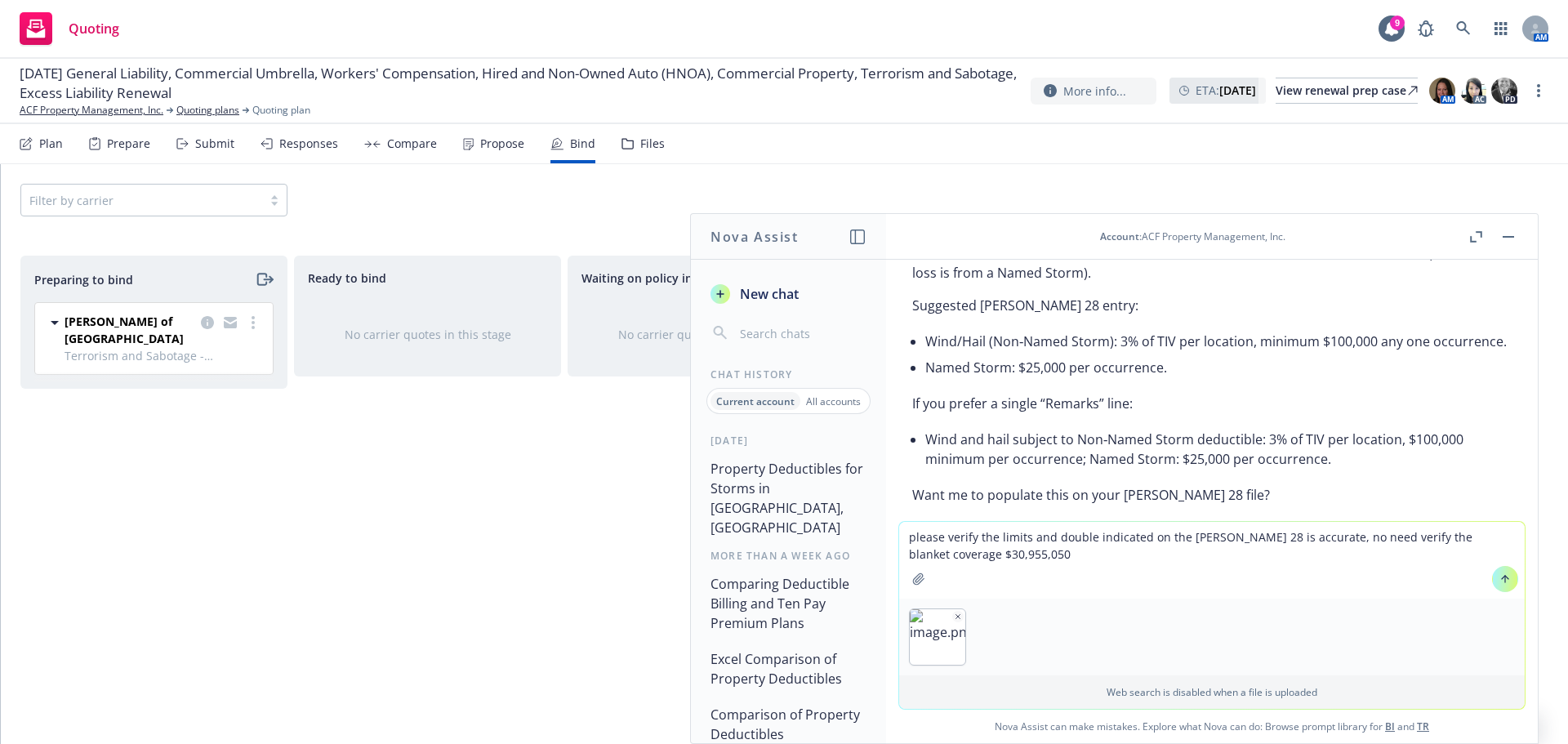
drag, startPoint x: 1365, startPoint y: 534, endPoint x: 1381, endPoint y: 537, distance: 16.3
click at [1381, 537] on textarea "please verify the limits and double indicated on the acord 28 is accurate, no n…" at bounding box center [1212, 560] width 626 height 77
drag, startPoint x: 1386, startPoint y: 537, endPoint x: 1365, endPoint y: 536, distance: 21.0
click at [1365, 536] on textarea "please verify the limits and double indicated on the acord 28 is accurate, no n…" at bounding box center [1212, 560] width 626 height 77
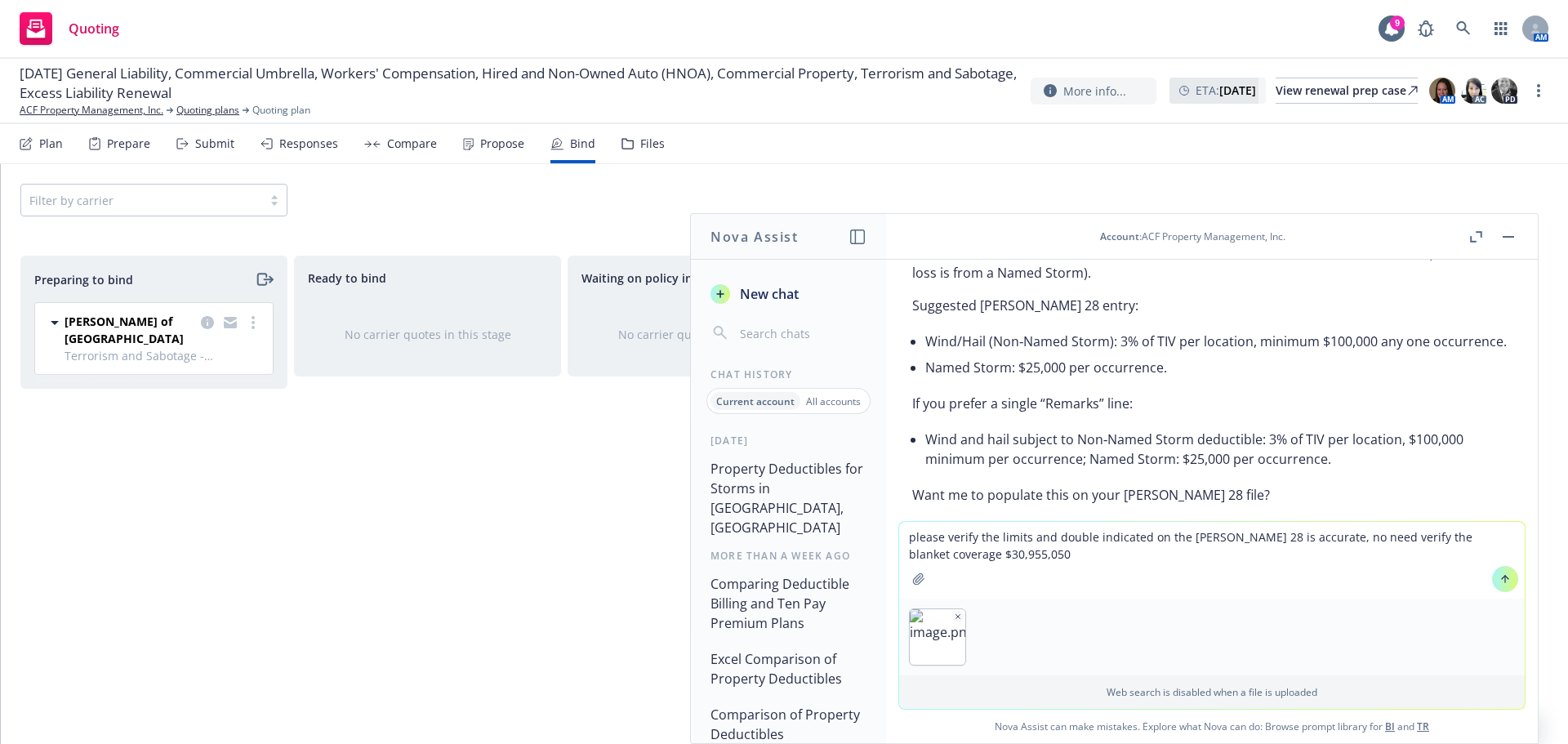
click at [1335, 536] on textarea "please verify the limits and double indicated on the acord 28 is accurate, no n…" at bounding box center [1212, 560] width 626 height 77
type textarea "please verify the limits and double indicated on the acord 28 is accurate, no n…"
click at [1491, 579] on button at bounding box center [1505, 580] width 26 height 26
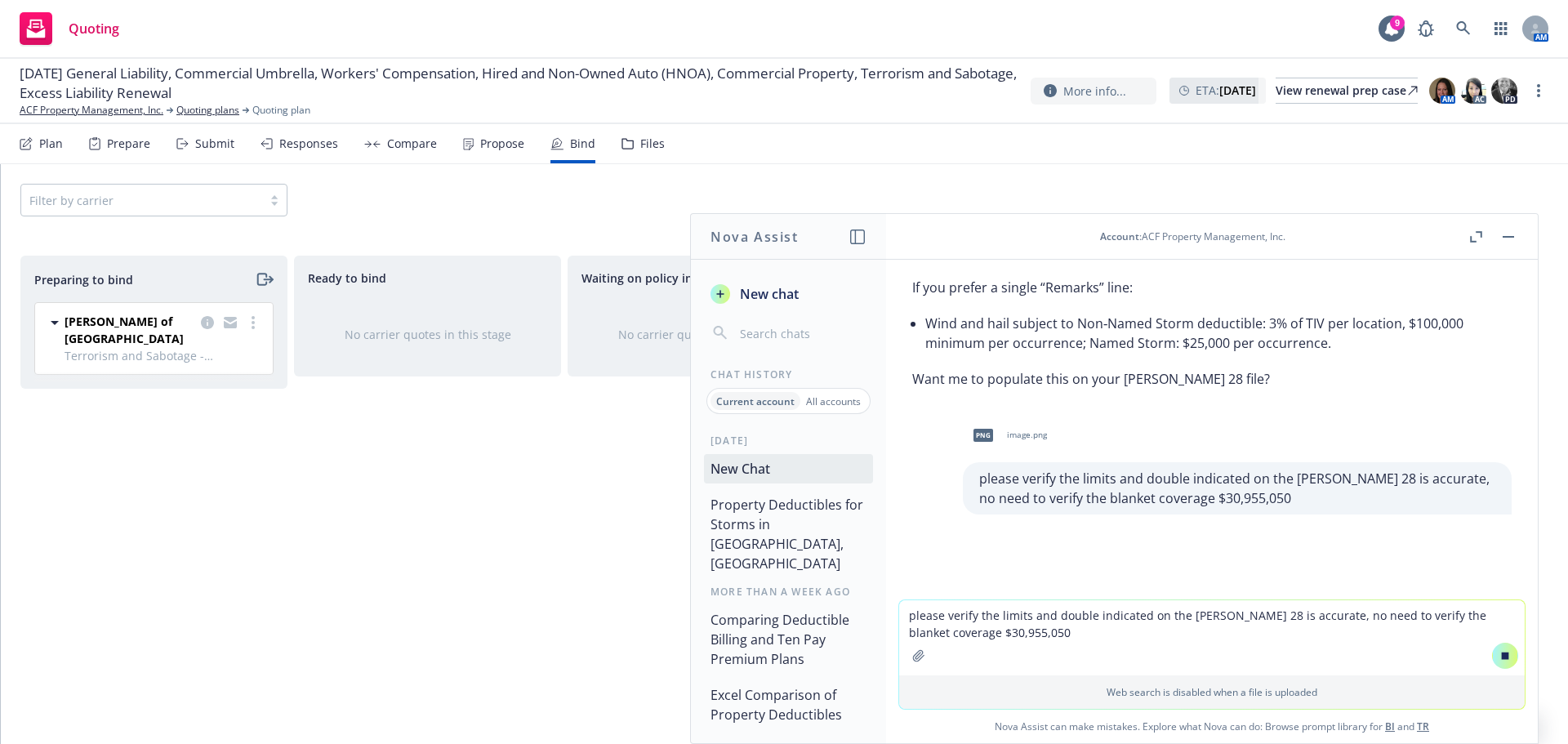
scroll to position [1630, 0]
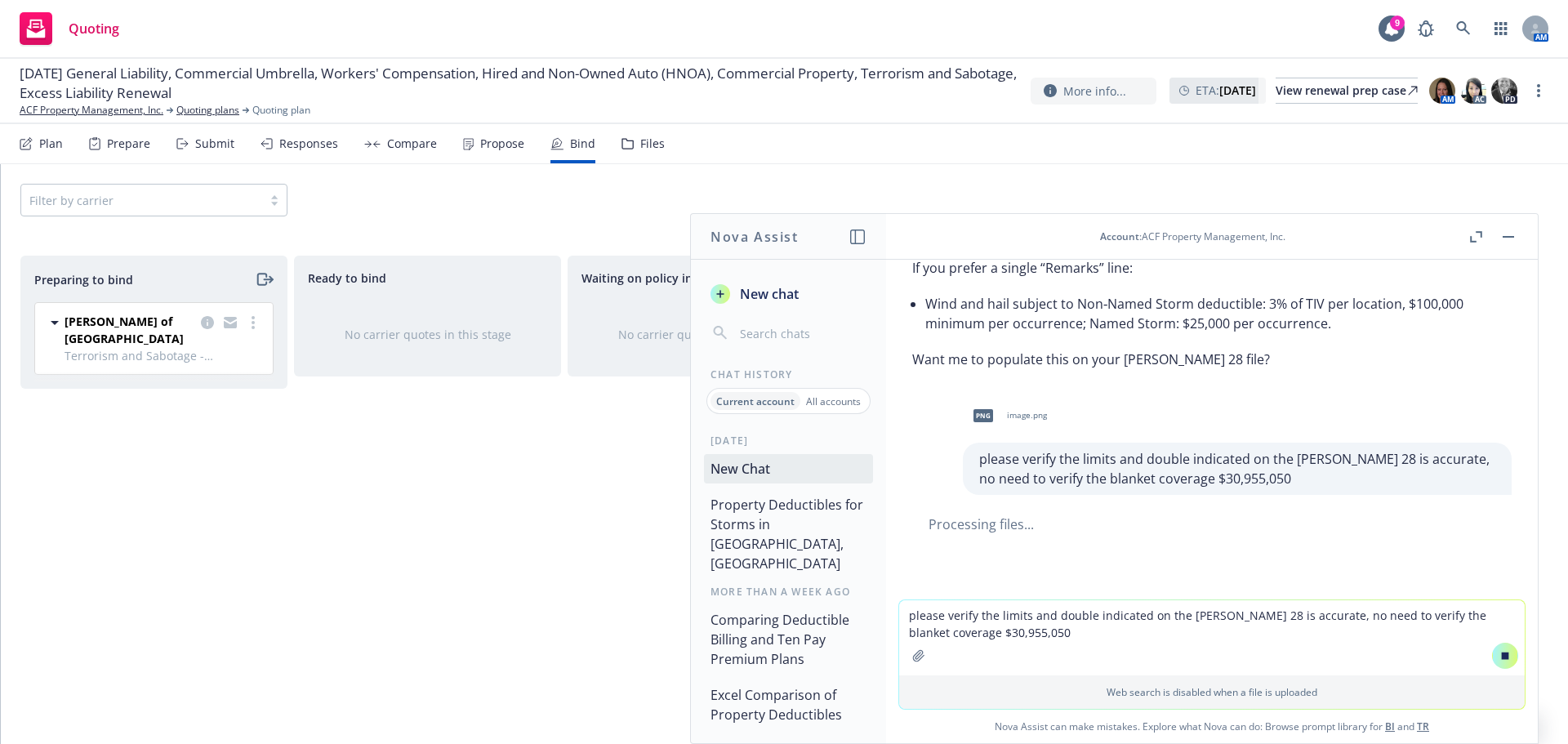
click at [1072, 645] on textarea "please verify the limits and double indicated on the acord 28 is accurate, no n…" at bounding box center [1212, 637] width 626 height 75
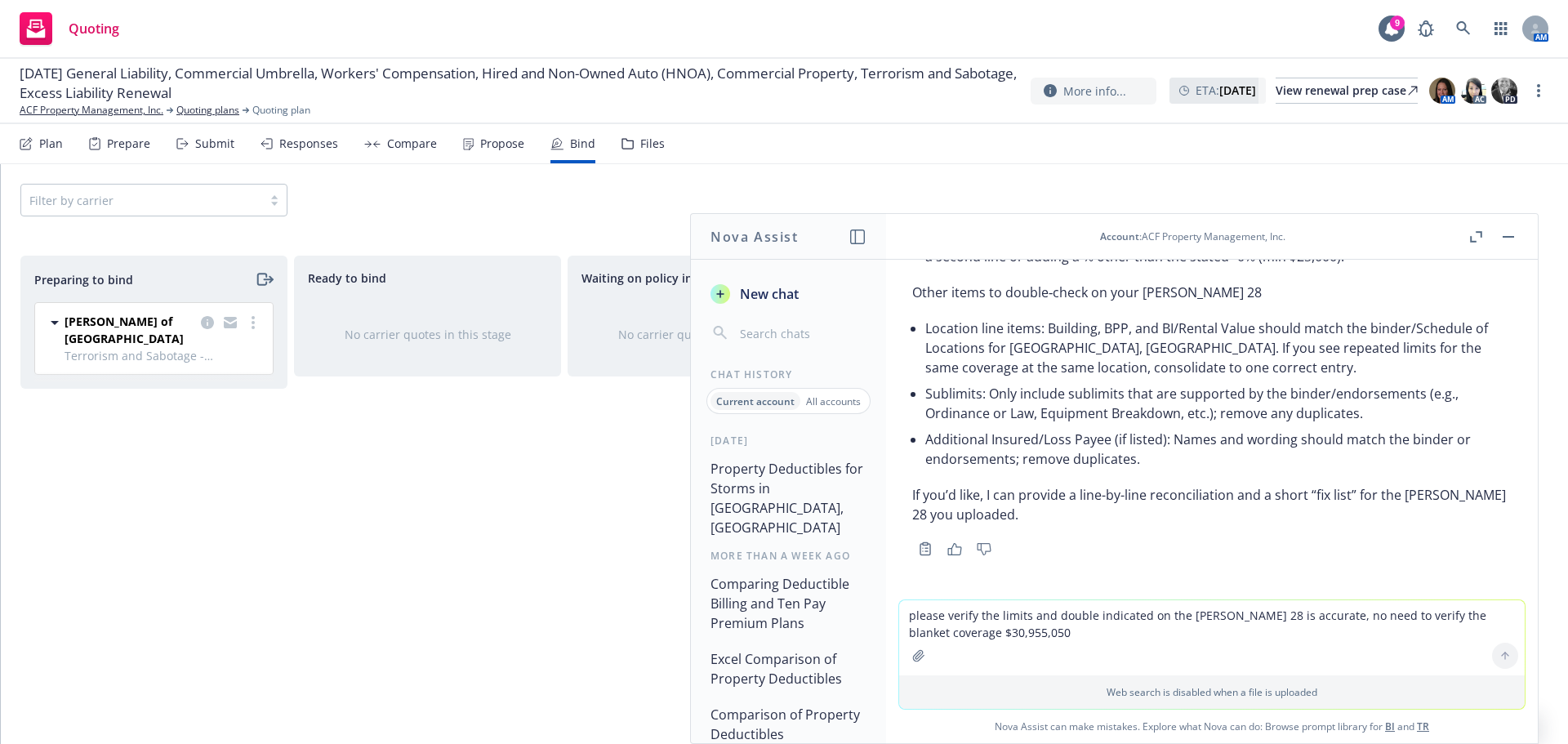
scroll to position [2395, 0]
drag, startPoint x: 1023, startPoint y: 497, endPoint x: 1352, endPoint y: 499, distance: 329.0
click at [1352, 499] on p "If you’d like, I can provide a line-by-line reconciliation and a short “fix lis…" at bounding box center [1212, 504] width 599 height 39
click at [1089, 498] on p "If you’d like, I can provide a line-by-line reconciliation and a short “fix lis…" at bounding box center [1212, 504] width 599 height 39
drag, startPoint x: 1023, startPoint y: 495, endPoint x: 1457, endPoint y: 501, distance: 434.0
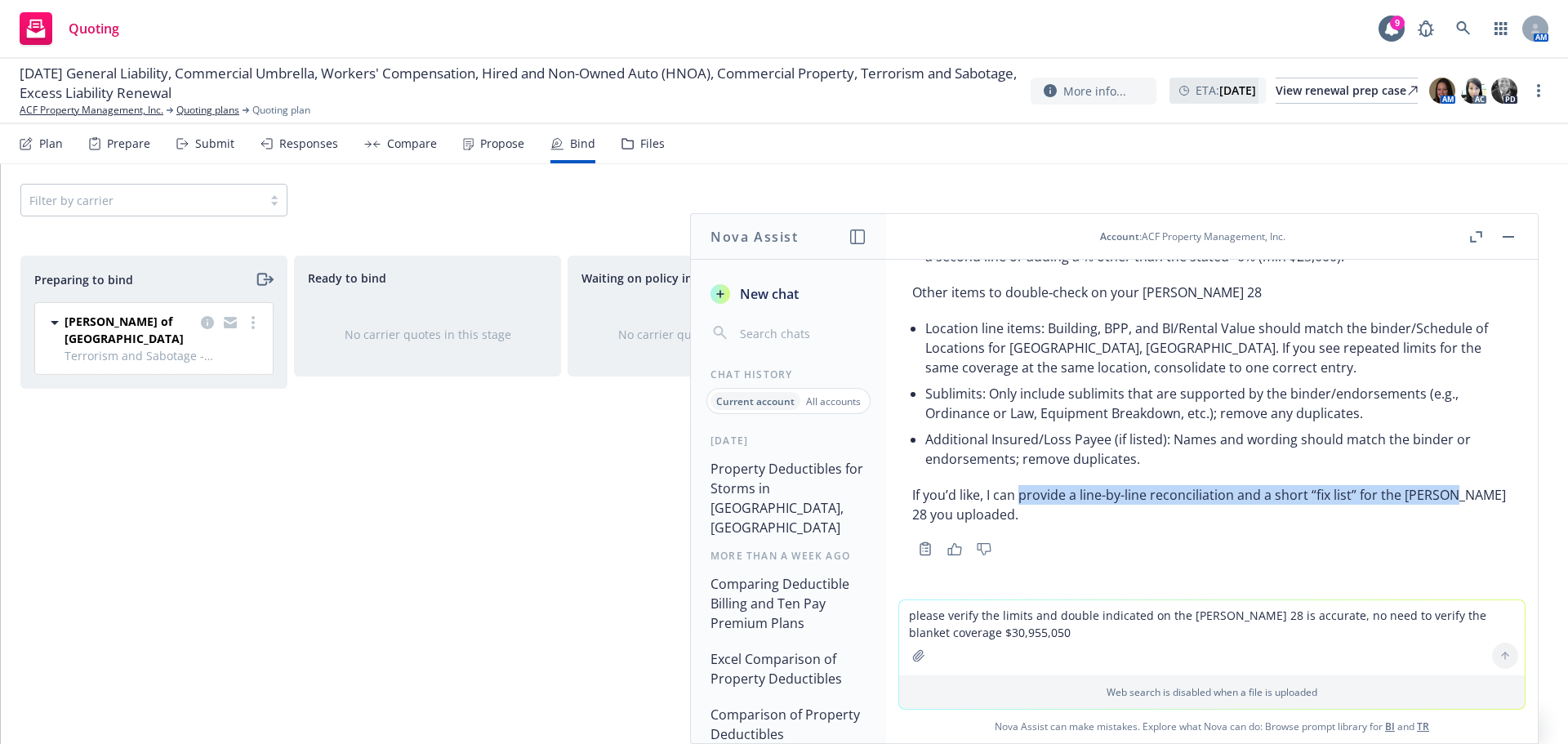
click at [1457, 501] on p "If you’d like, I can provide a line-by-line reconciliation and a short “fix lis…" at bounding box center [1212, 504] width 599 height 39
click at [984, 614] on textarea "please verify the limits and double indicated on the acord 28 is accurate, no n…" at bounding box center [1212, 637] width 626 height 75
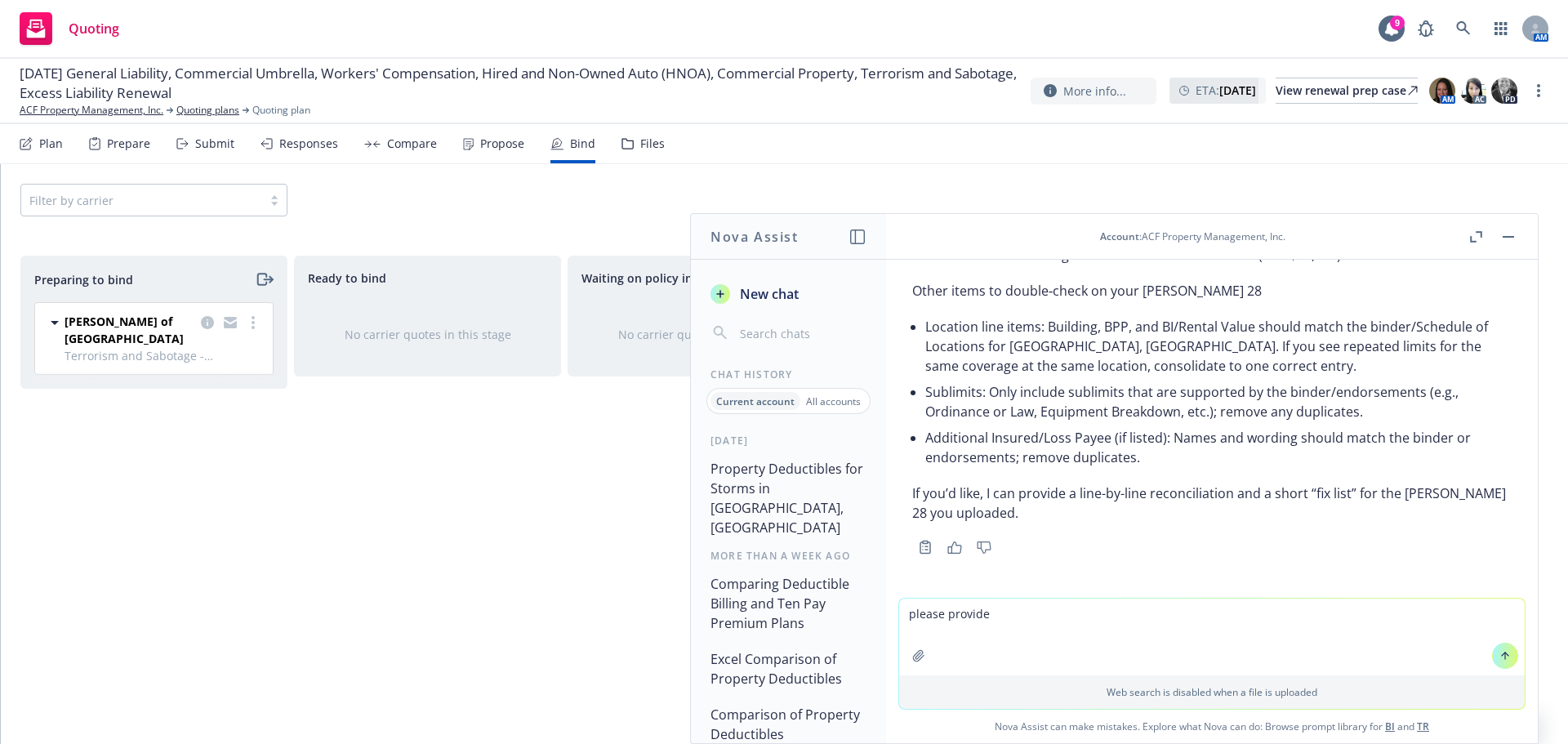
paste textarea "provide a line-by-line reconciliation and a short “fix list” for the ACORD 2"
type textarea "please provide provide a line-by-line reconciliation and a short “fix list” for…"
click at [1502, 656] on icon at bounding box center [1505, 653] width 7 height 3
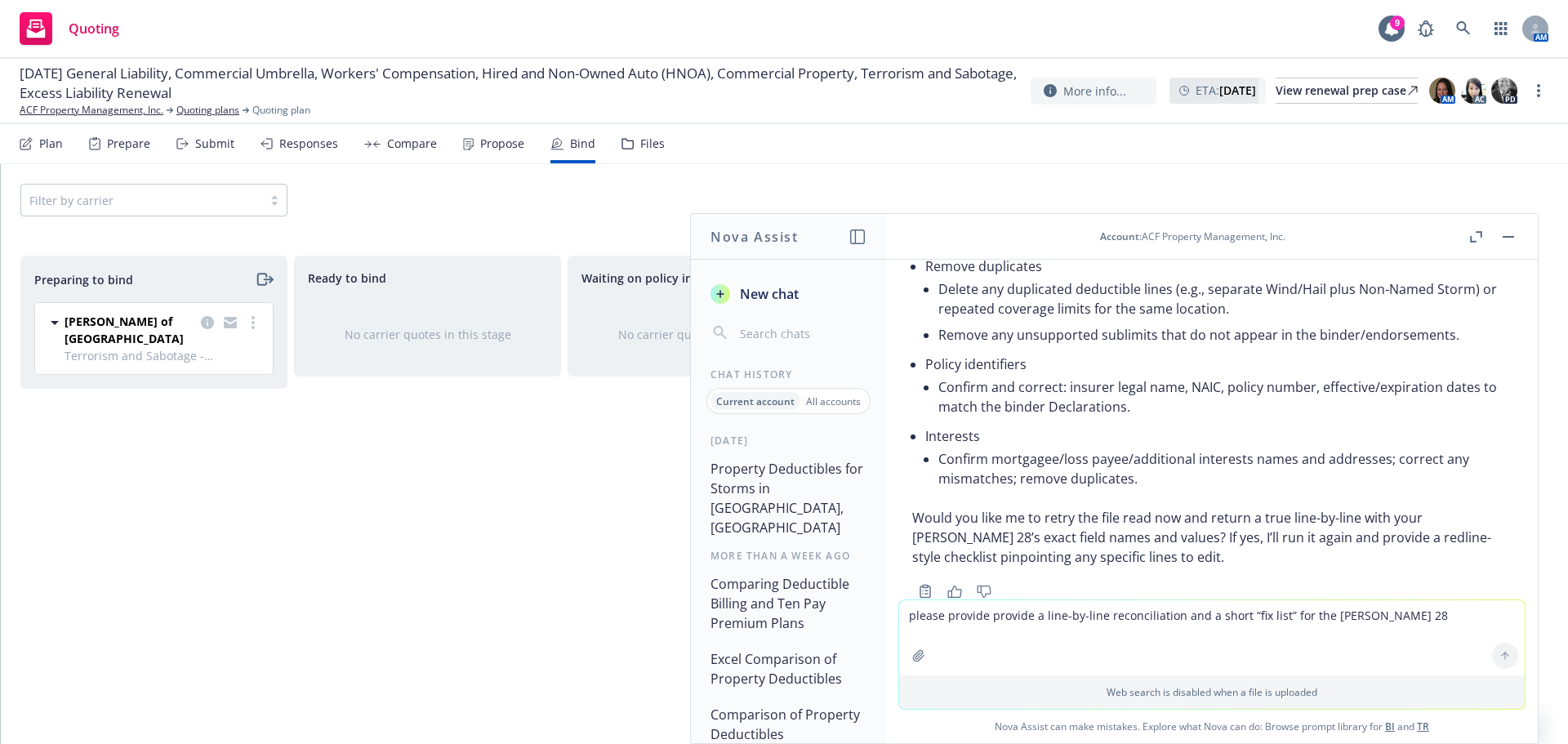
scroll to position [4051, 0]
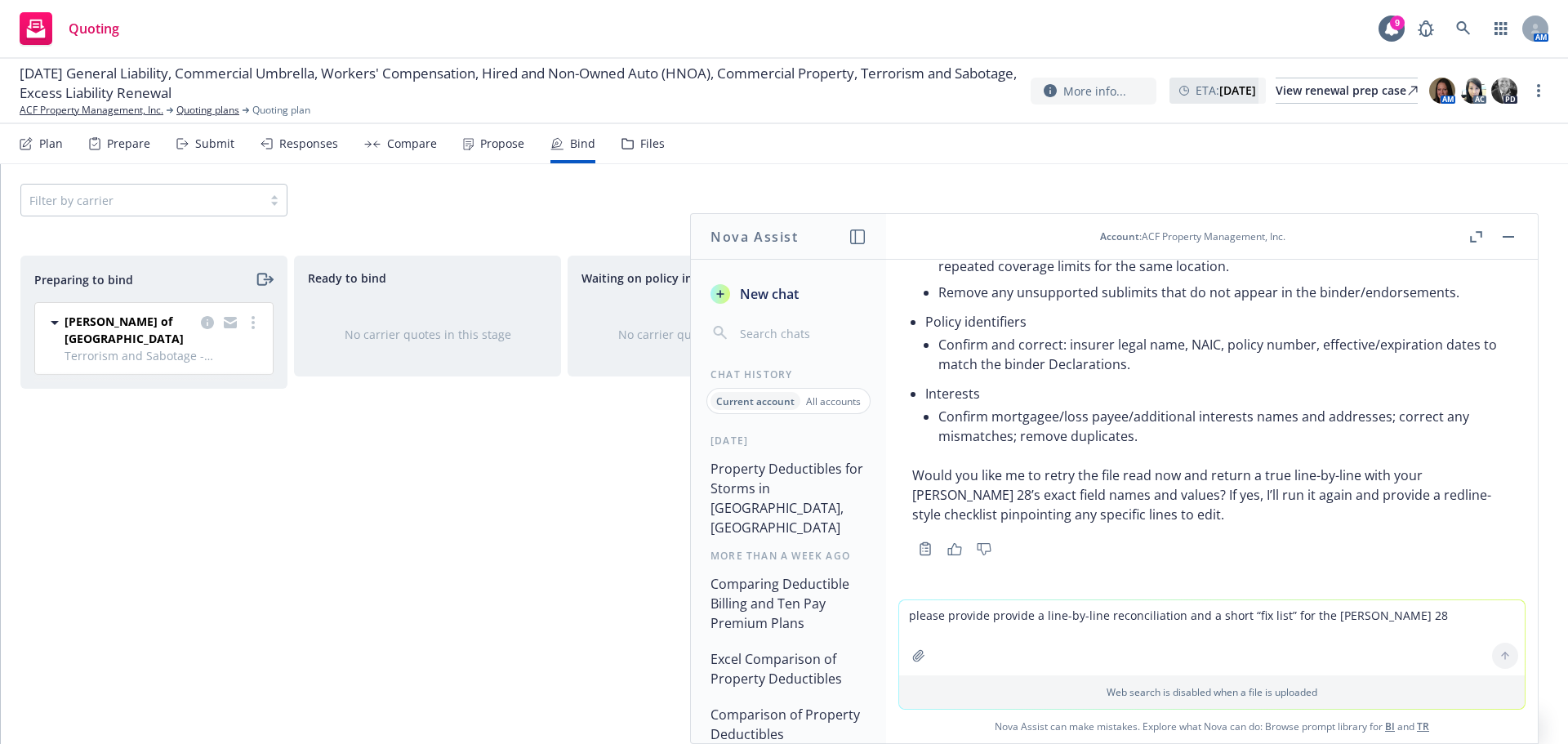
click at [1117, 627] on textarea "please provide provide a line-by-line reconciliation and a short “fix list” for…" at bounding box center [1212, 637] width 626 height 75
click at [1215, 615] on textarea "the win/hail line is default , not editable" at bounding box center [1212, 636] width 626 height 77
type textarea "the win/hail line is default , not editable"
click at [1499, 658] on icon at bounding box center [1505, 656] width 11 height 11
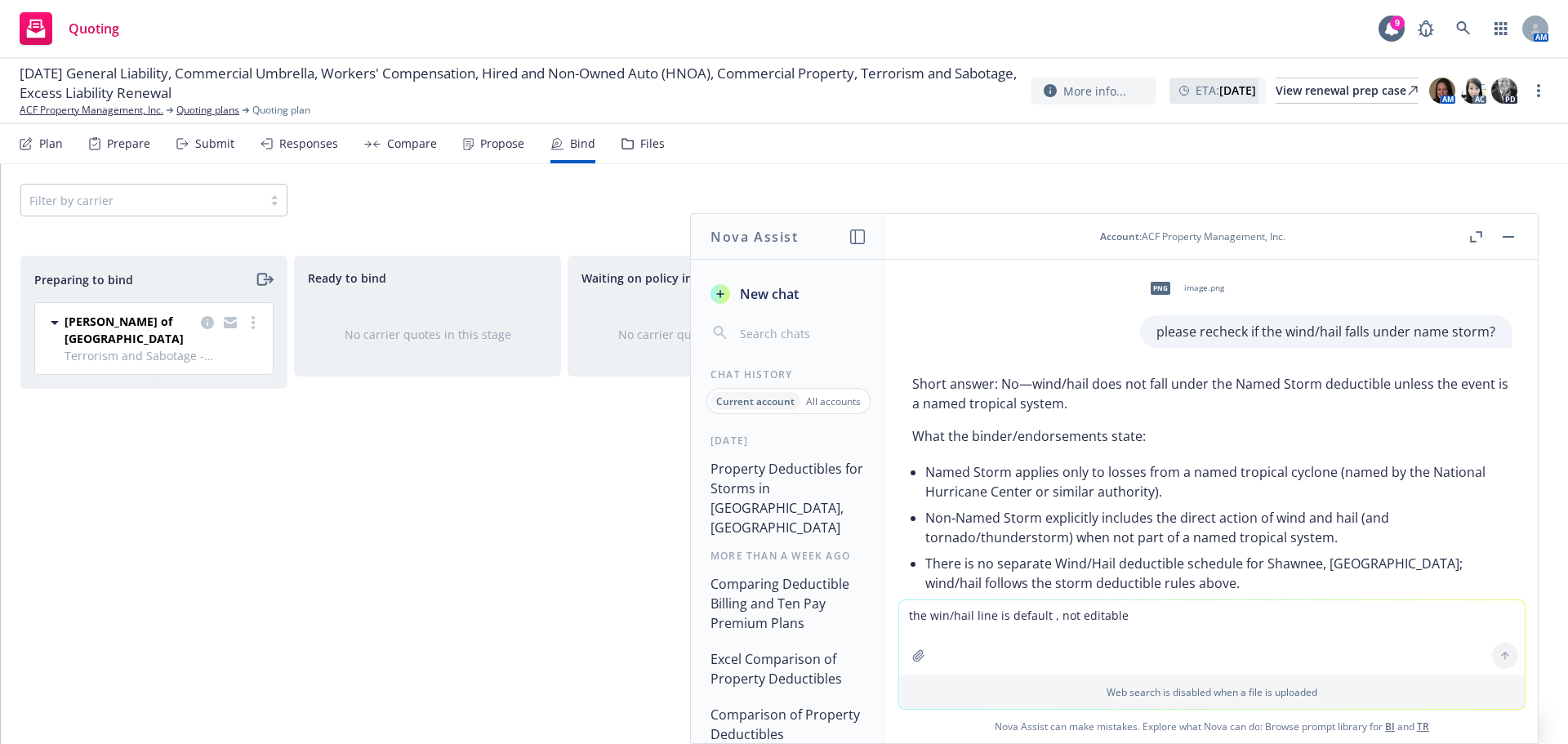
scroll to position [693, 0]
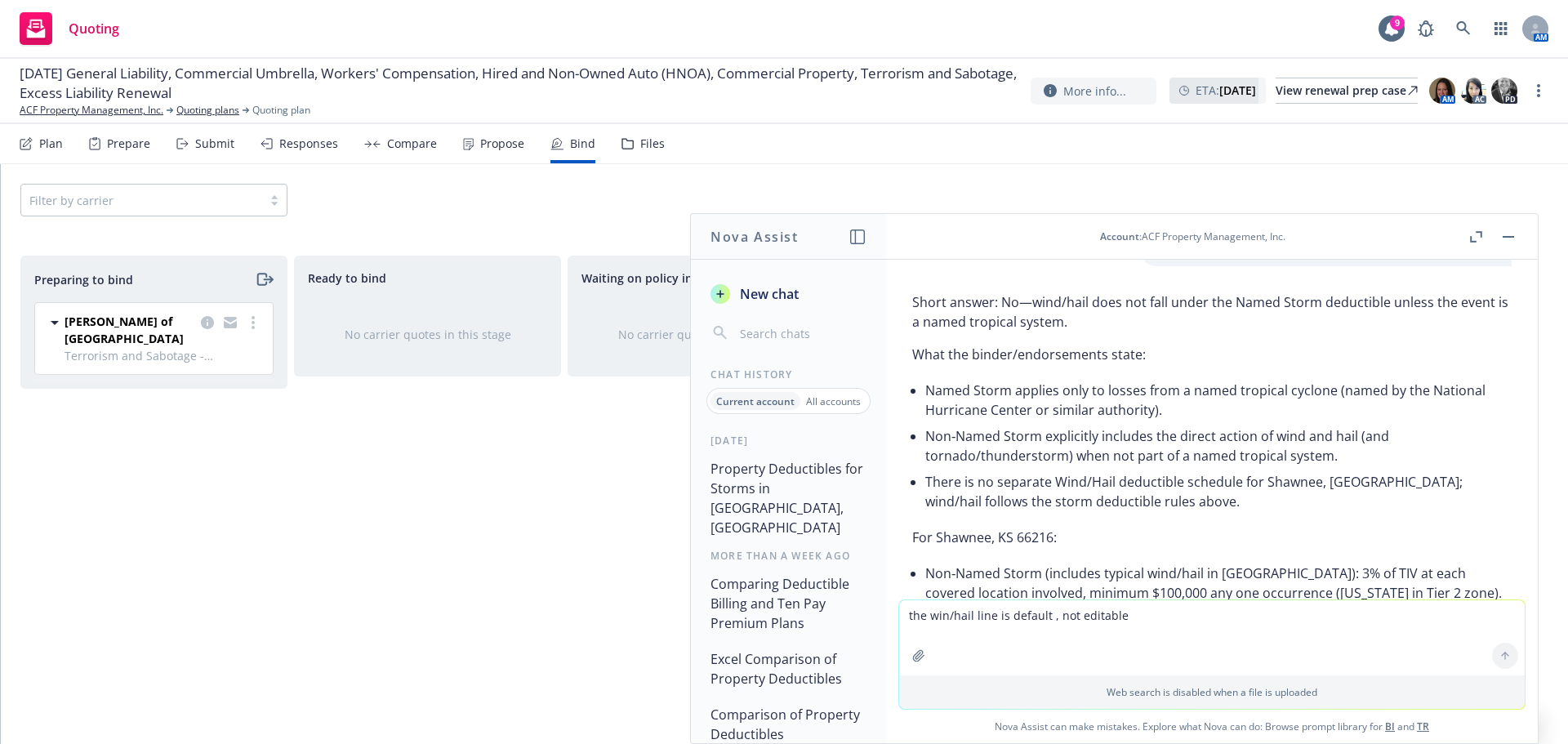
click at [987, 652] on textarea "the win/hail line is default , not editable" at bounding box center [1212, 637] width 626 height 75
type textarea "what is the BI value per the property binder?"
click at [1499, 660] on icon at bounding box center [1505, 656] width 11 height 11
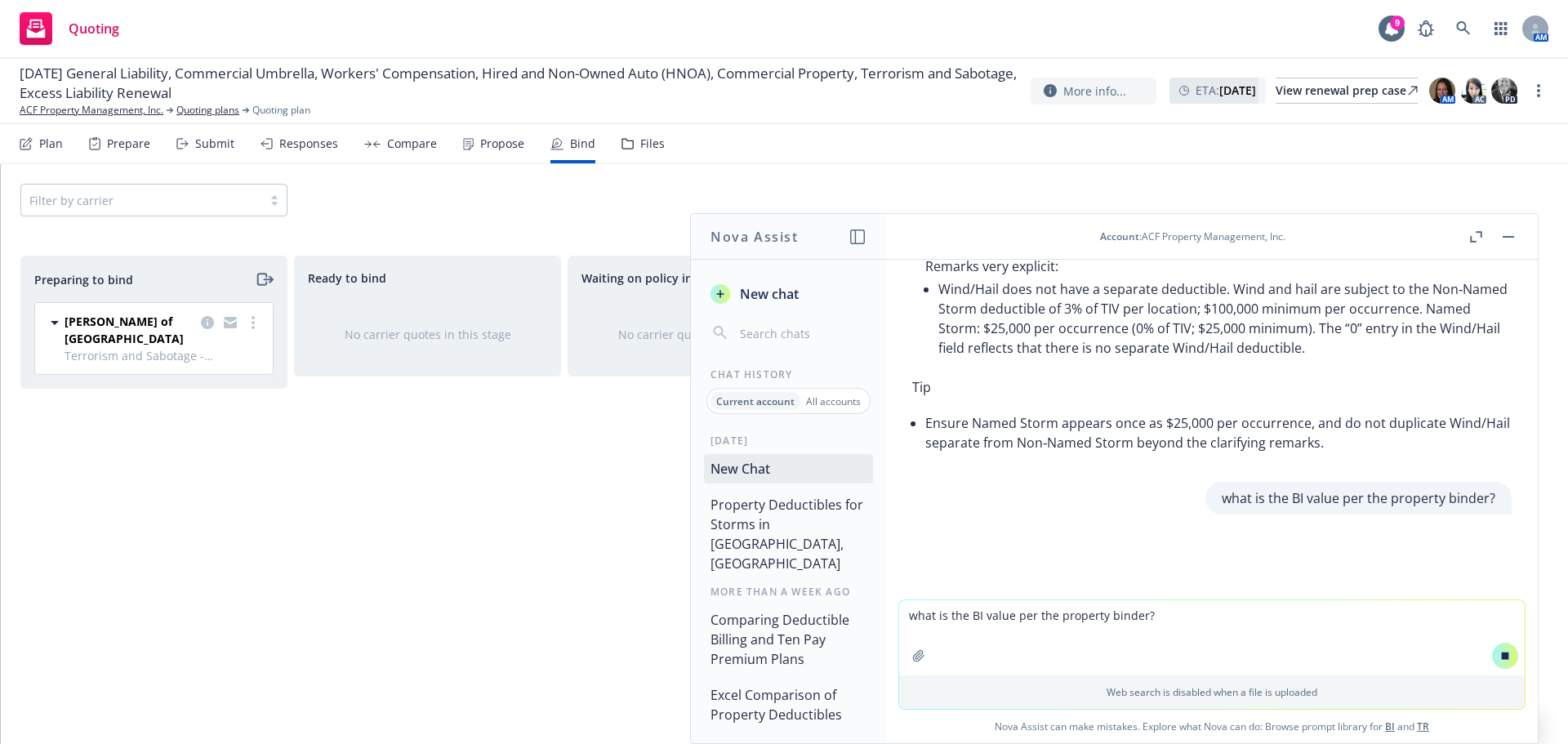
scroll to position [4749, 0]
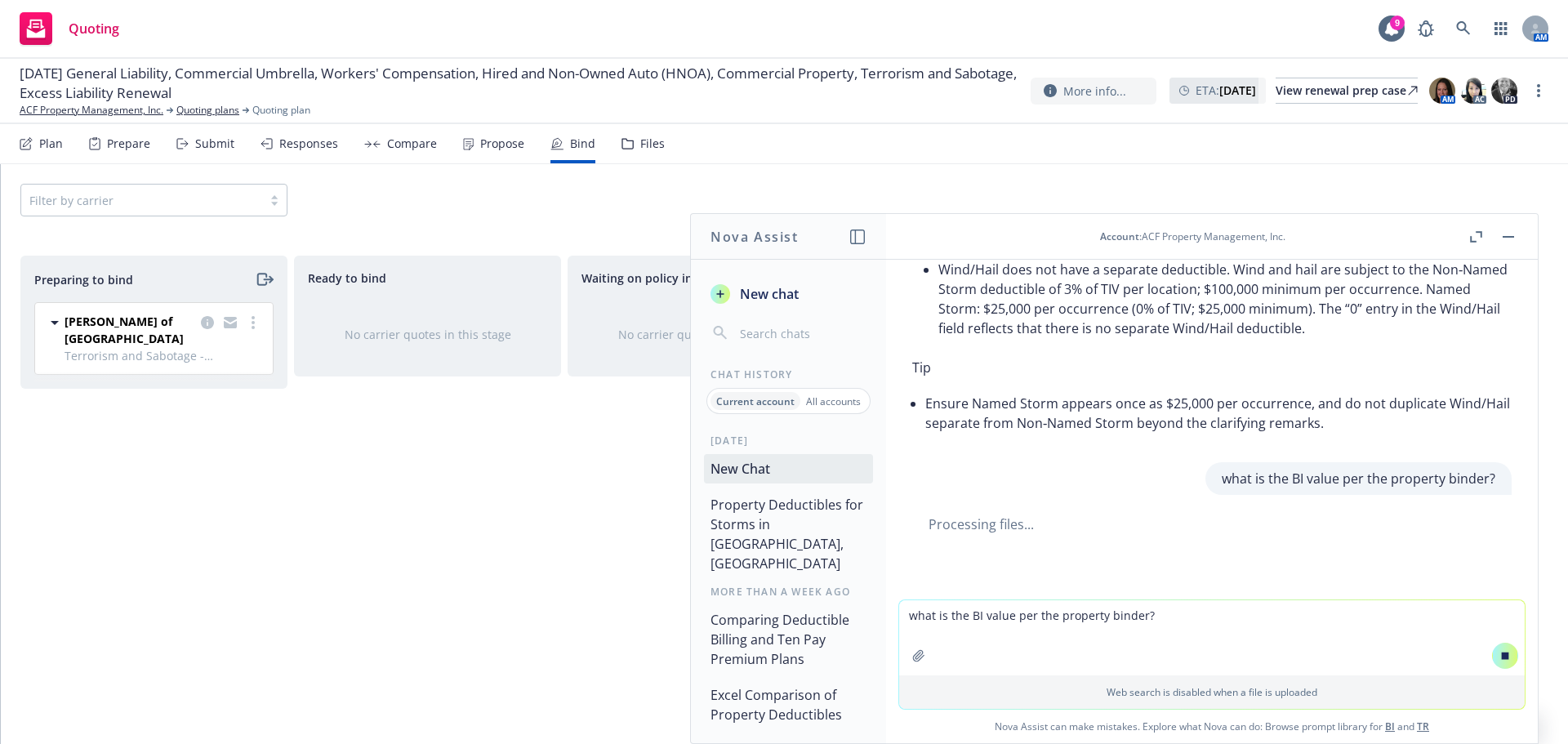
click at [1143, 644] on textarea "what is the BI value per the property binder?" at bounding box center [1212, 637] width 626 height 75
paste textarea "Actual Loss Sustained-# of months"
drag, startPoint x: 1053, startPoint y: 612, endPoint x: 1061, endPoint y: 615, distance: 8.5
click at [1061, 615] on textarea "does Actual Loss Sustained-# of months" at bounding box center [1212, 636] width 626 height 77
click at [1056, 617] on textarea "does Actual Loss Sustained- 12 of months" at bounding box center [1212, 636] width 626 height 77
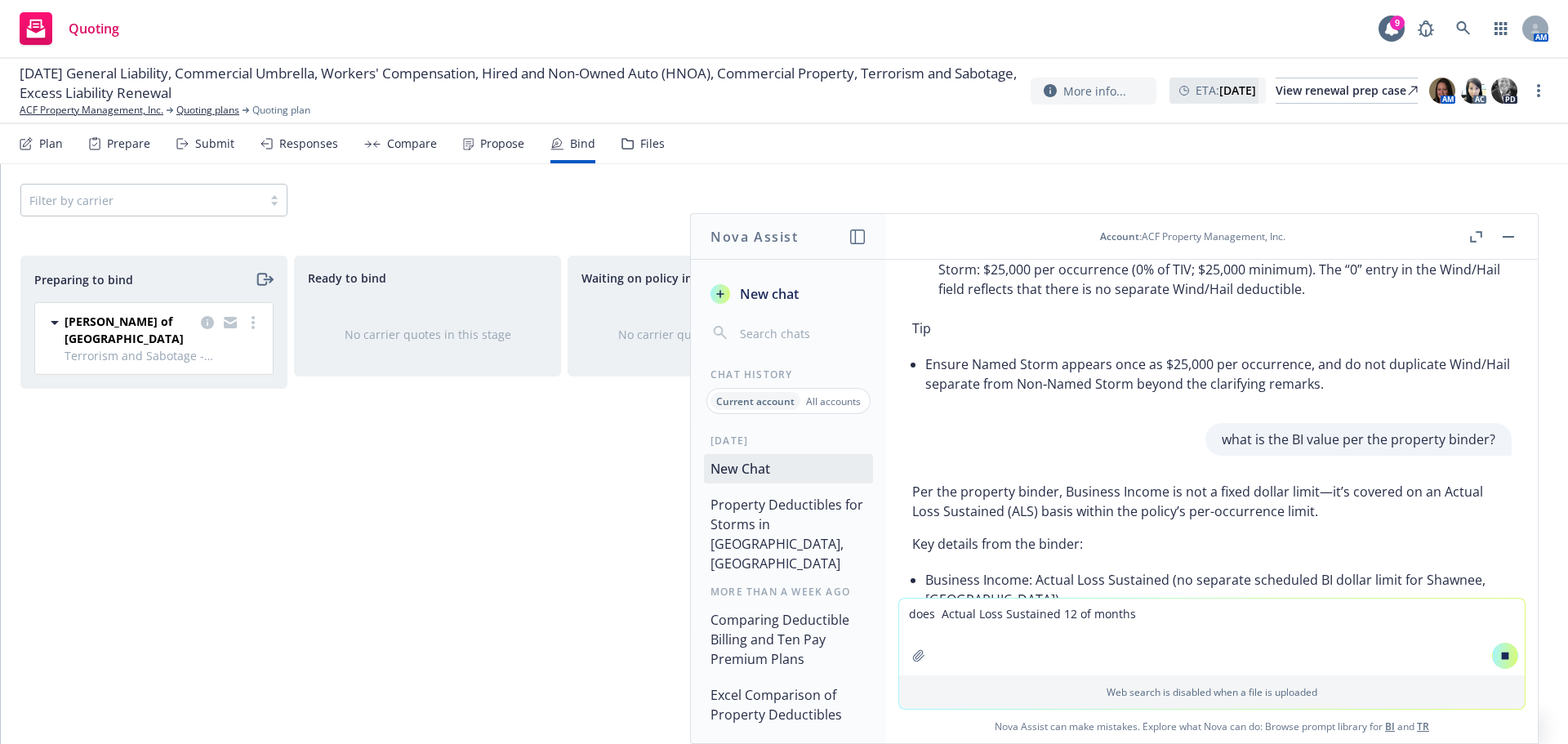
drag, startPoint x: 1066, startPoint y: 612, endPoint x: 1083, endPoint y: 614, distance: 17.1
click at [1083, 614] on textarea "does Actual Loss Sustained 12 of months" at bounding box center [1212, 636] width 626 height 77
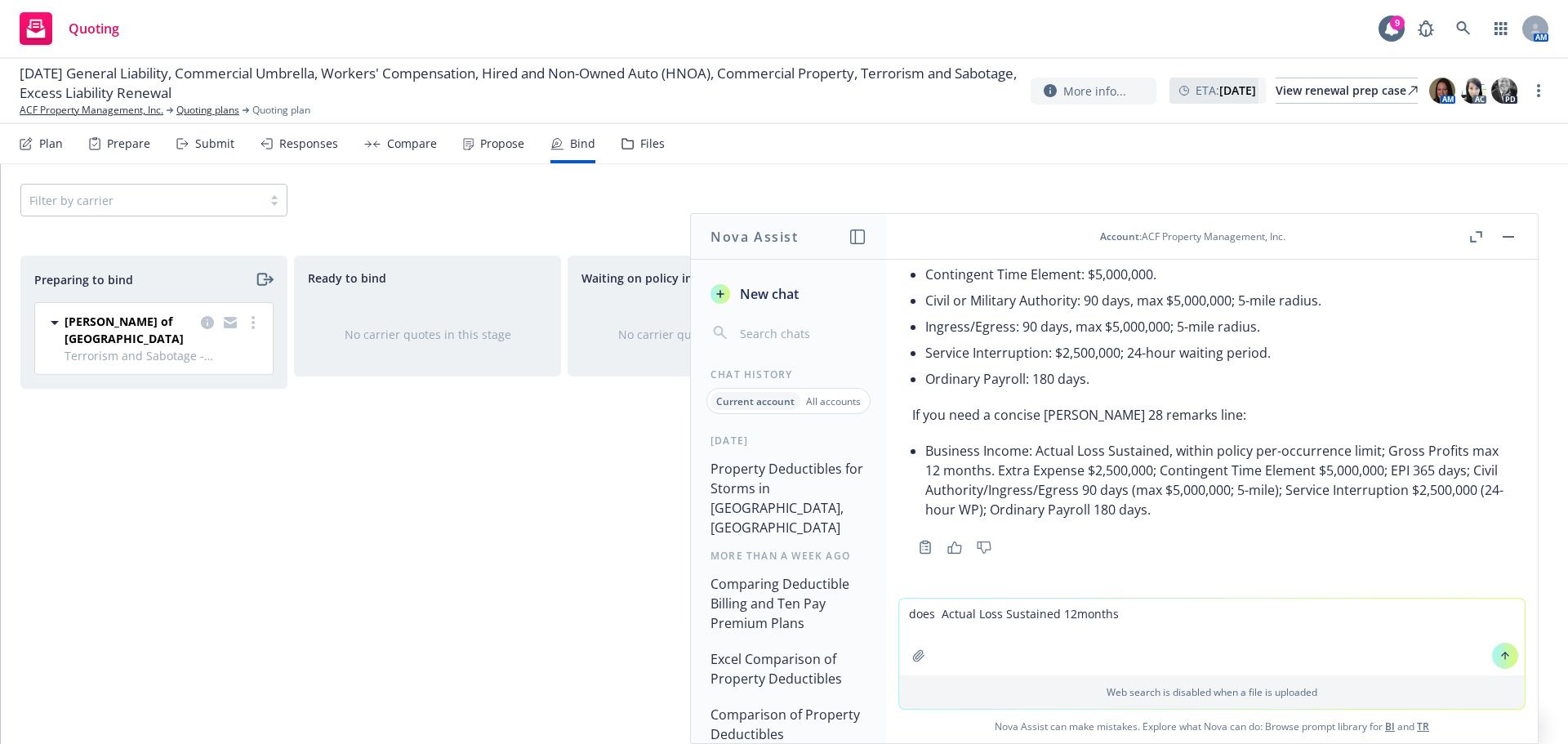
scroll to position [5607, 0]
type textarea "does Actual Loss Sustained 12months"
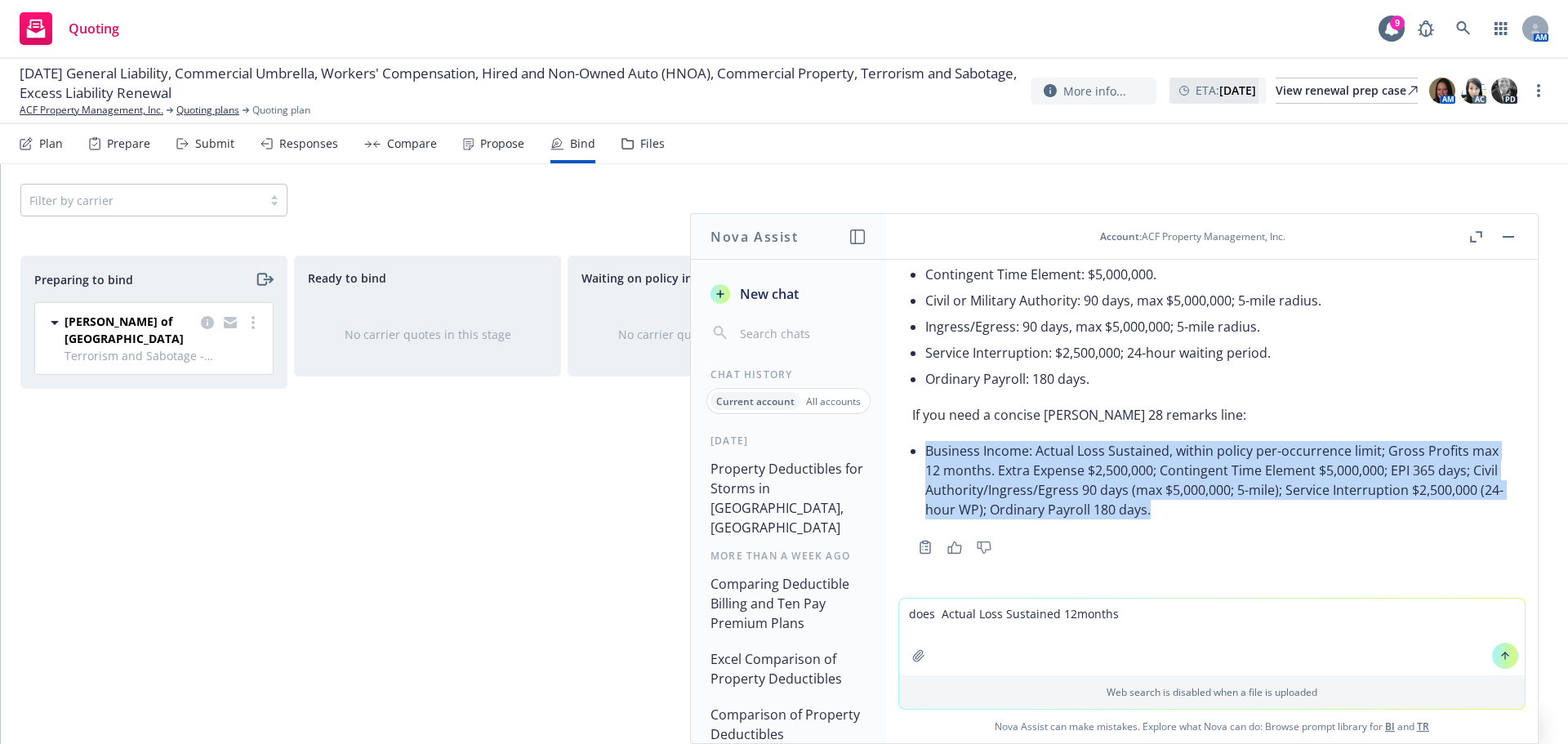
drag, startPoint x: 924, startPoint y: 447, endPoint x: 1247, endPoint y: 508, distance: 328.7
click at [1247, 508] on div "Per the property binder, Business Income is not a fixed dollar limit—it’s cover…" at bounding box center [1212, 206] width 599 height 647
copy li "Business Income: Actual Loss Sustained, within policy per-occurrence limit; Gro…"
click at [954, 550] on icon "button" at bounding box center [955, 547] width 15 height 12
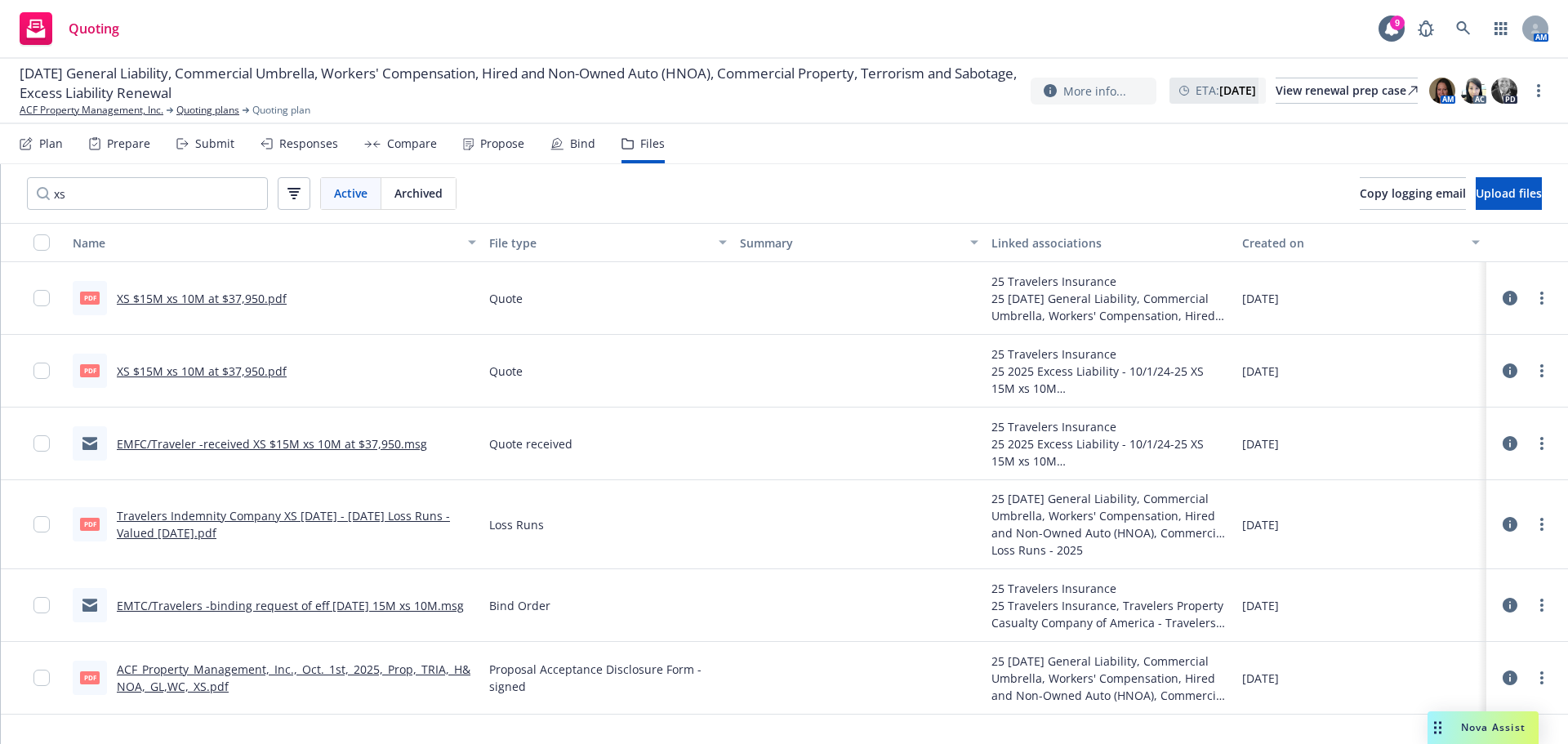
click at [1460, 726] on span "Nova Assist" at bounding box center [1492, 727] width 64 height 14
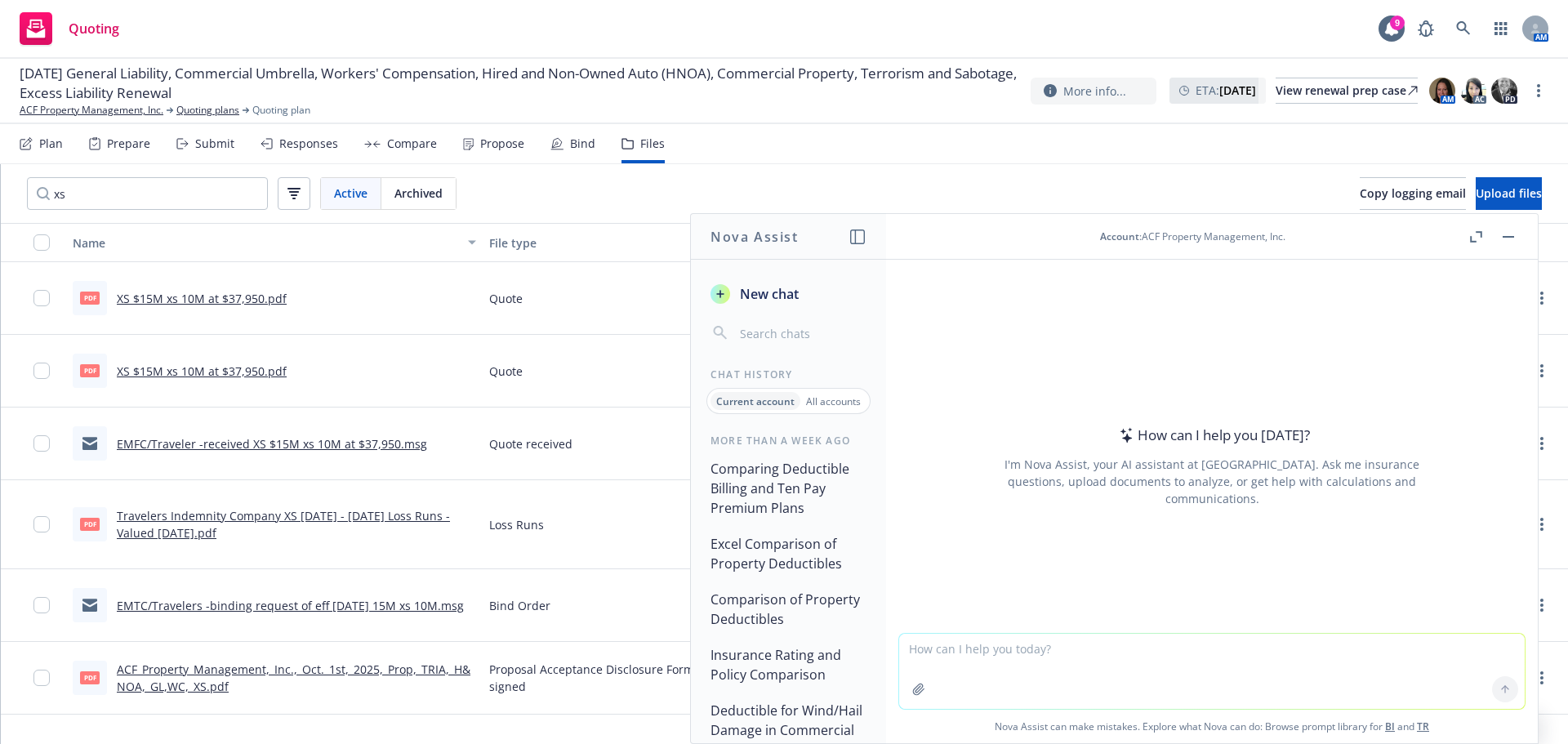
click at [1005, 672] on textarea at bounding box center [1212, 670] width 626 height 75
type textarea "o"
type textarea "is it"
drag, startPoint x: 101, startPoint y: 193, endPoint x: 96, endPoint y: 184, distance: 10.3
click at [99, 193] on input "xs" at bounding box center [147, 193] width 241 height 33
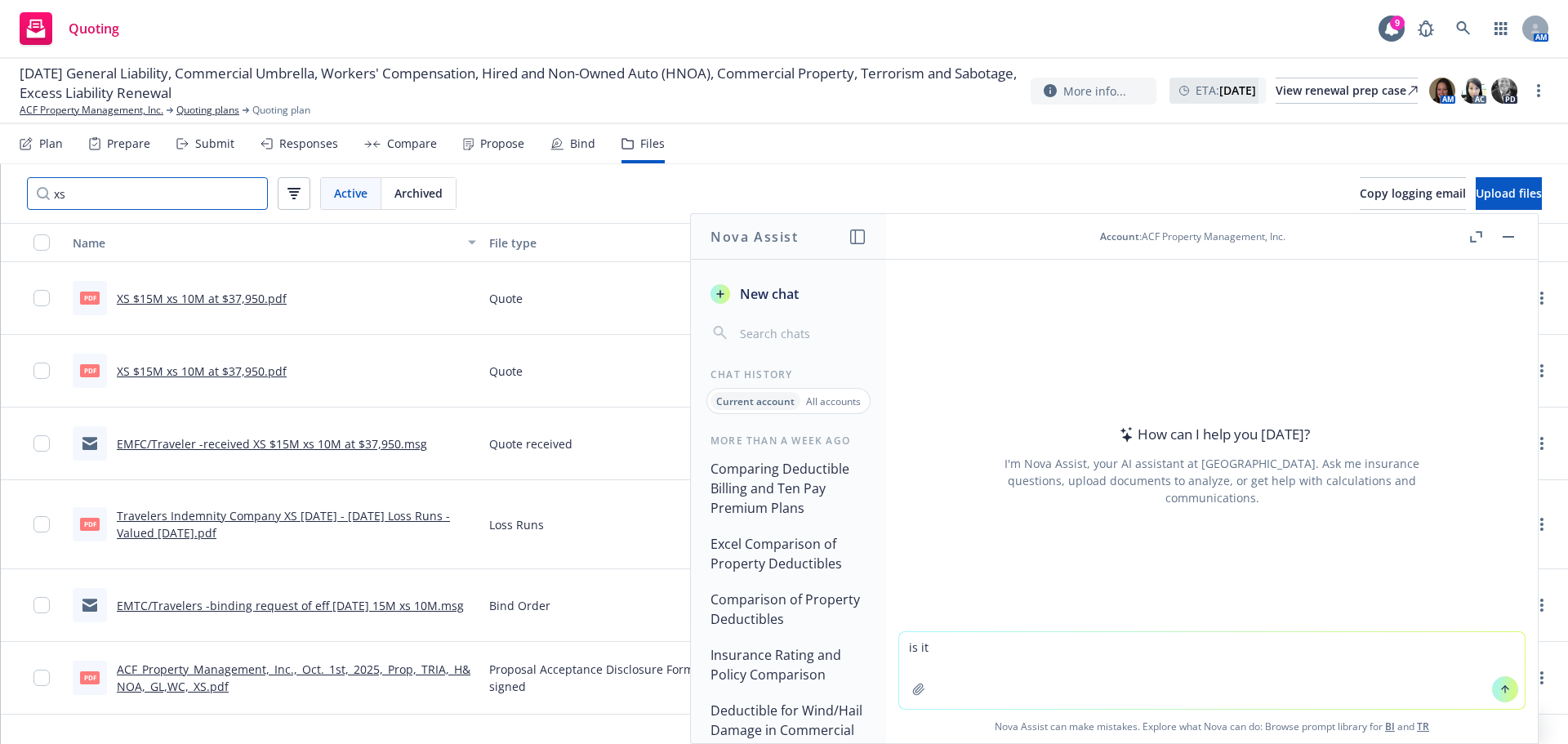
type input "x"
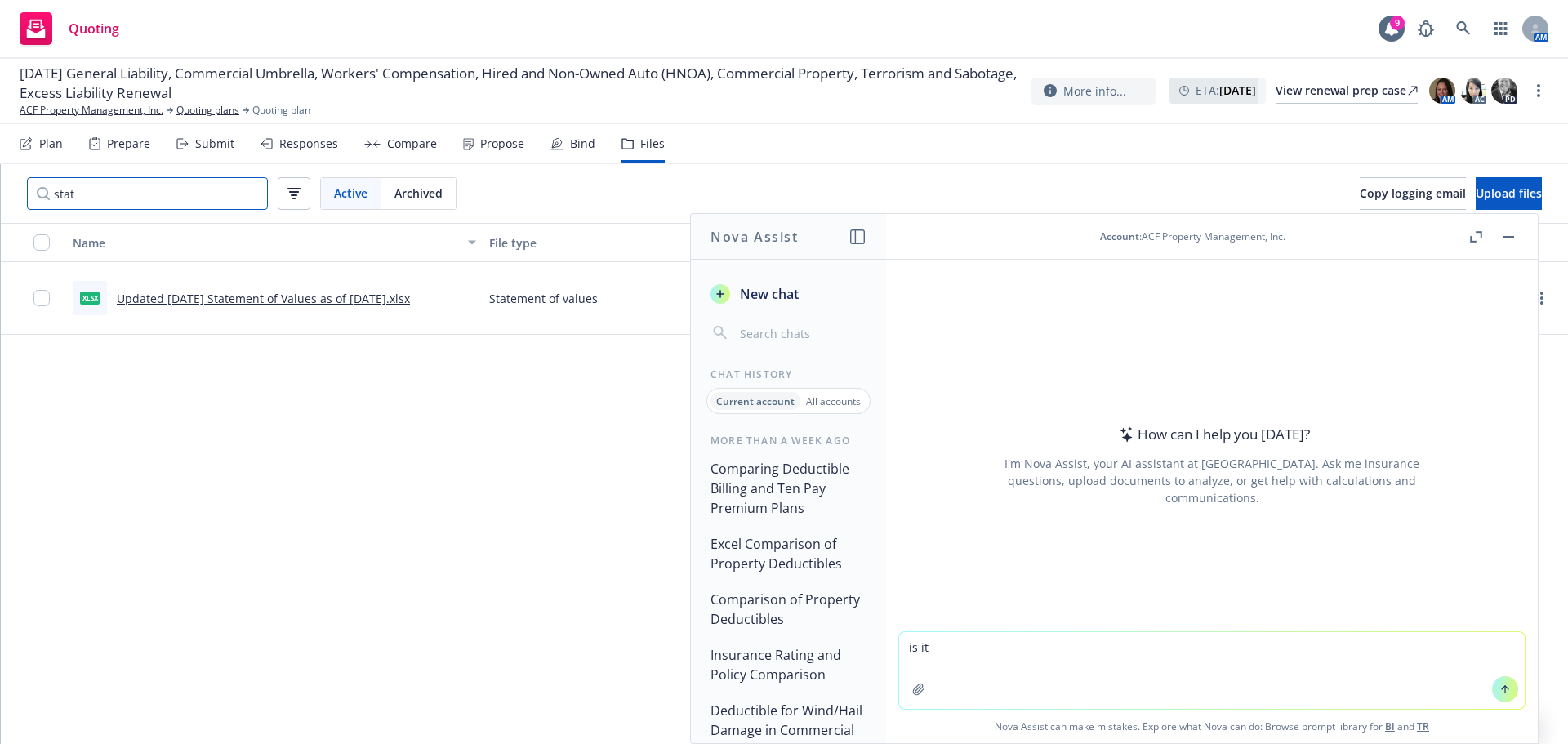
type input "stat"
click at [195, 297] on link "Updated 10-1-25 Statement of Values as of 8-5-25.xlsx" at bounding box center [264, 299] width 293 height 15
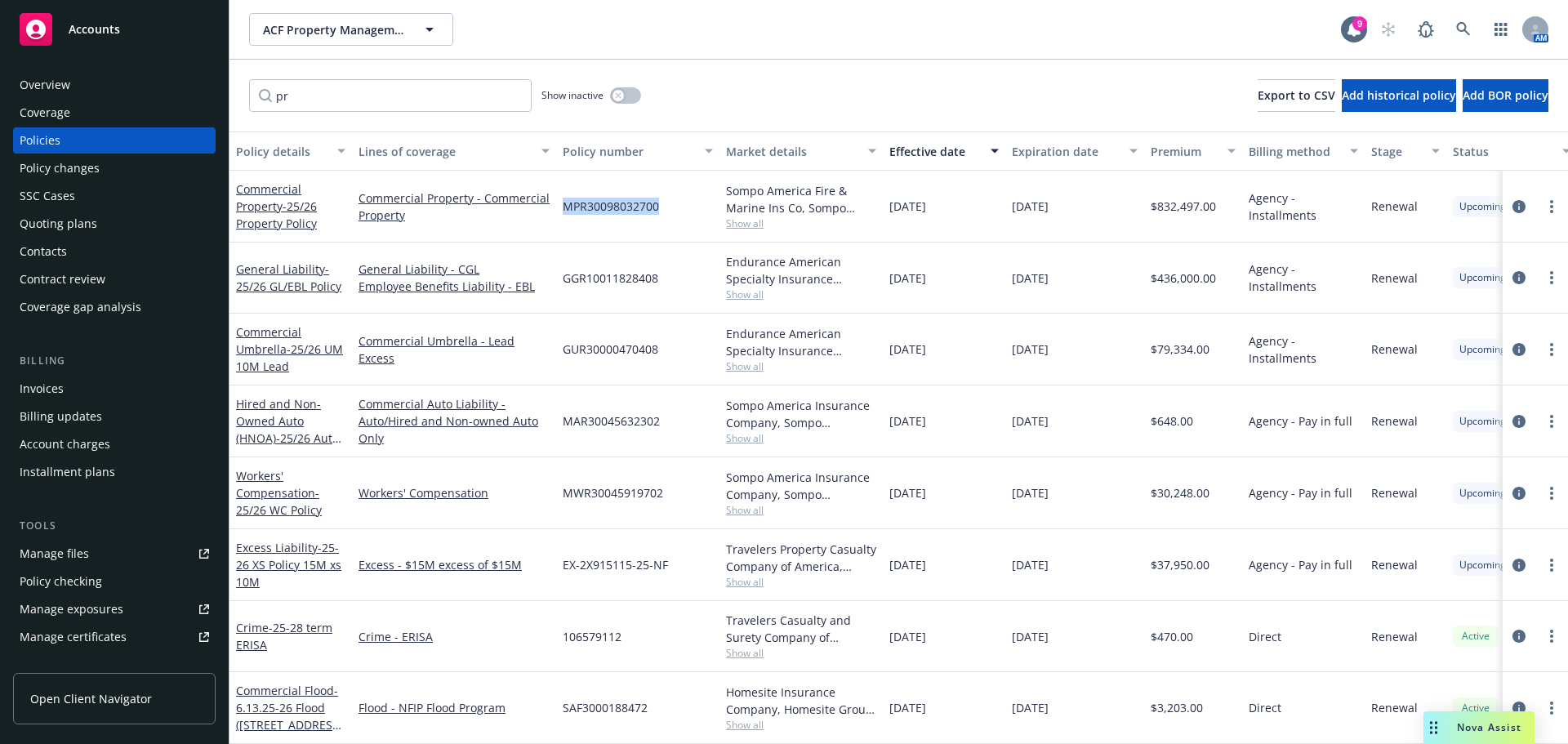
drag, startPoint x: 660, startPoint y: 206, endPoint x: 565, endPoint y: 213, distance: 95.3
click at [565, 213] on div "MPR30098032700" at bounding box center [637, 207] width 164 height 72
copy span "MPR30098032700"
drag, startPoint x: 671, startPoint y: 210, endPoint x: 560, endPoint y: 212, distance: 111.0
click at [560, 212] on div "MPR30098032700" at bounding box center [637, 207] width 164 height 72
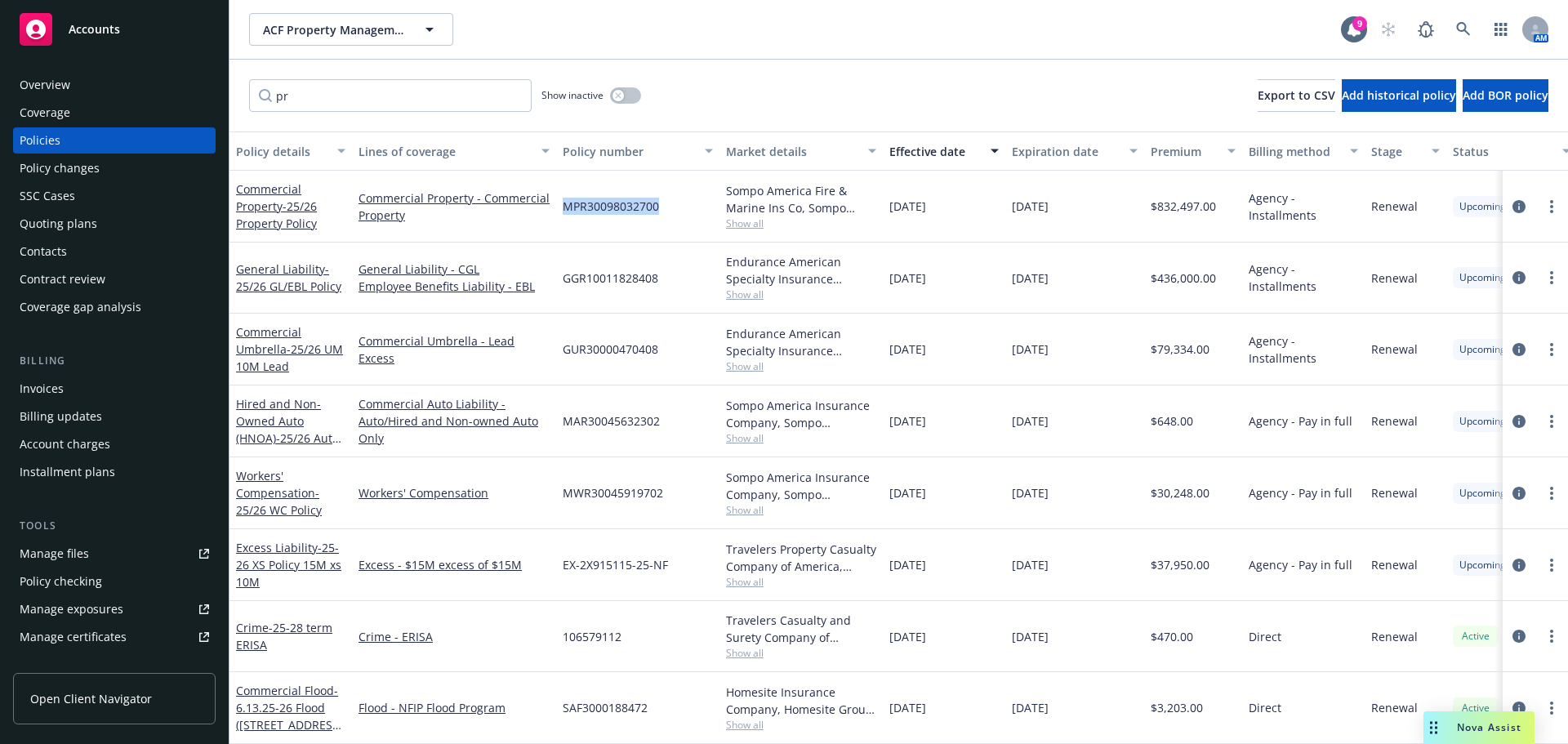
copy span "MPR30098032700"
click at [1512, 207] on icon "circleInformation" at bounding box center [1519, 207] width 13 height 13
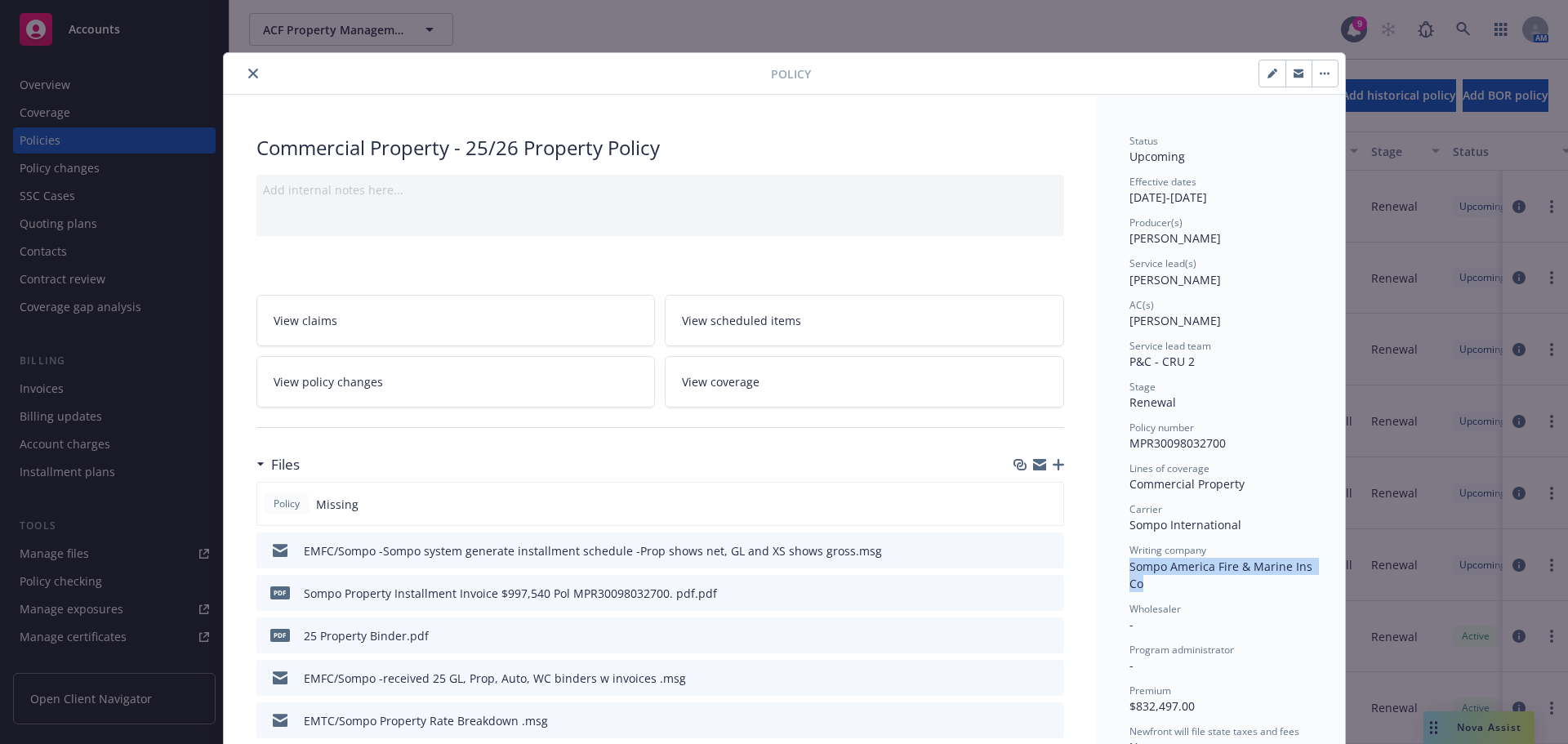
drag, startPoint x: 1128, startPoint y: 566, endPoint x: 1153, endPoint y: 581, distance: 29.2
click at [250, 77] on icon "close" at bounding box center [253, 74] width 9 height 9
